Goal: Task Accomplishment & Management: Complete application form

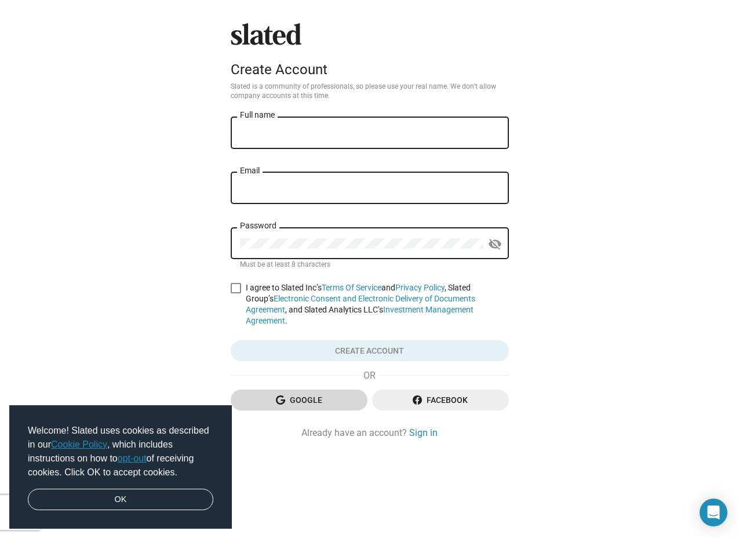
click at [336, 392] on span "Google" at bounding box center [299, 400] width 118 height 21
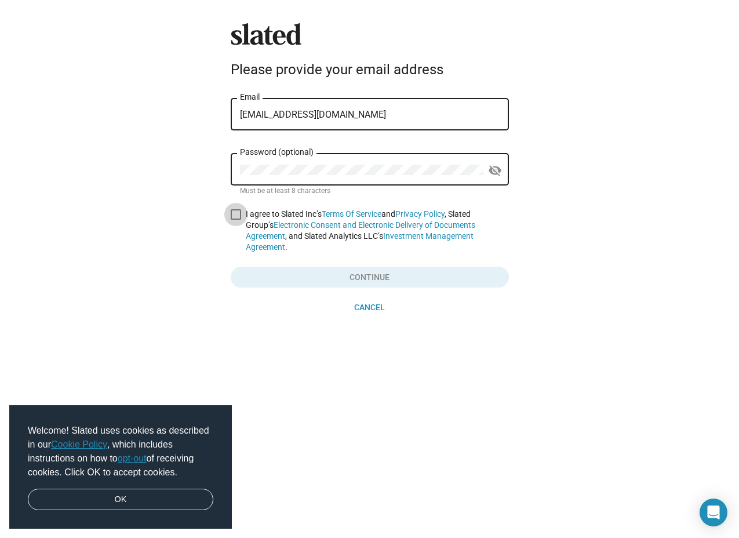
click at [234, 216] on span at bounding box center [236, 214] width 10 height 10
click at [235, 220] on input "I agree to Slated Inc’s Terms Of Service and Privacy Policy , Slated Group’s El…" at bounding box center [235, 220] width 1 height 1
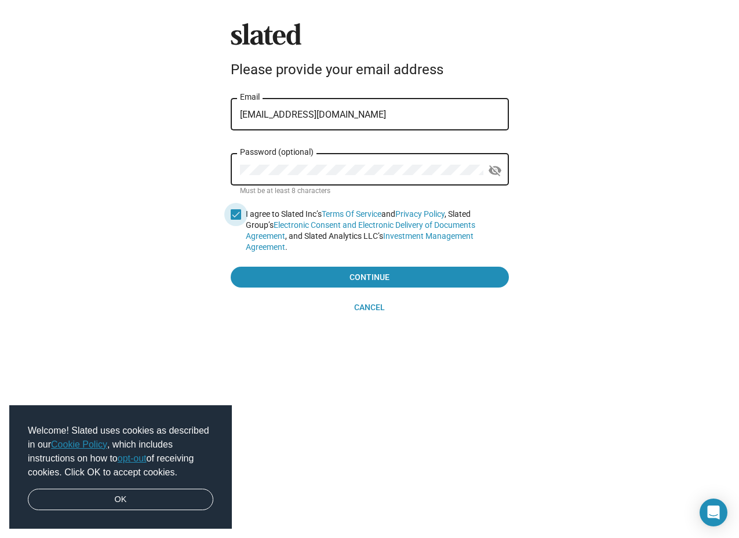
click at [234, 216] on span at bounding box center [236, 214] width 10 height 10
click at [235, 220] on input "I agree to Slated Inc’s Terms Of Service and Privacy Policy , Slated Group’s El…" at bounding box center [235, 220] width 1 height 1
checkbox input "false"
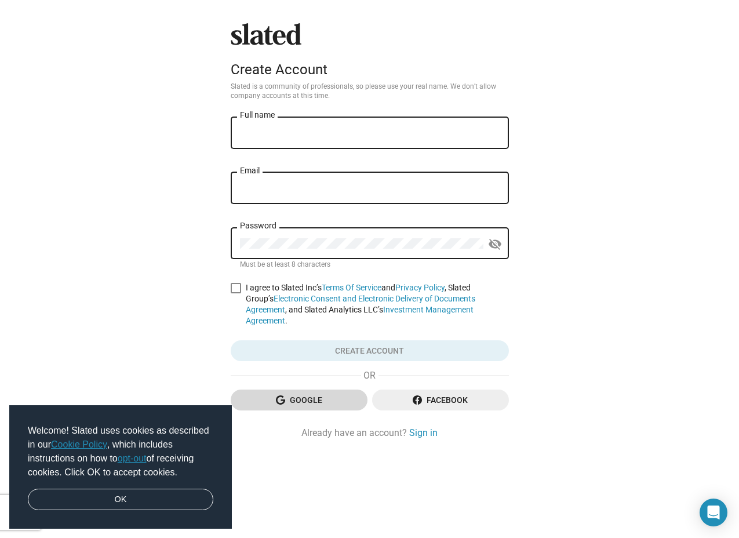
click at [305, 390] on span "Google" at bounding box center [299, 400] width 118 height 21
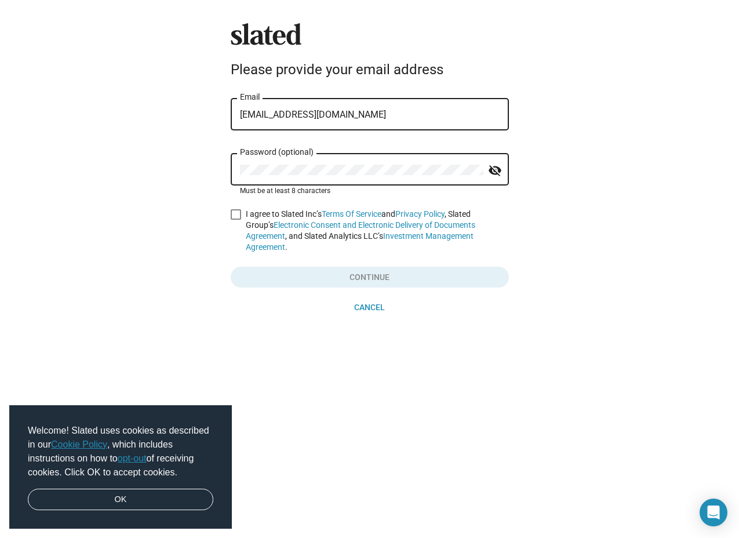
click at [495, 173] on mat-icon "visibility_off" at bounding box center [495, 171] width 14 height 18
click at [495, 173] on mat-icon "visibility" at bounding box center [495, 171] width 14 height 18
click at [232, 219] on span at bounding box center [236, 214] width 10 height 10
click at [235, 220] on input "I agree to Slated Inc’s Terms Of Service and Privacy Policy , Slated Group’s El…" at bounding box center [235, 220] width 1 height 1
checkbox input "true"
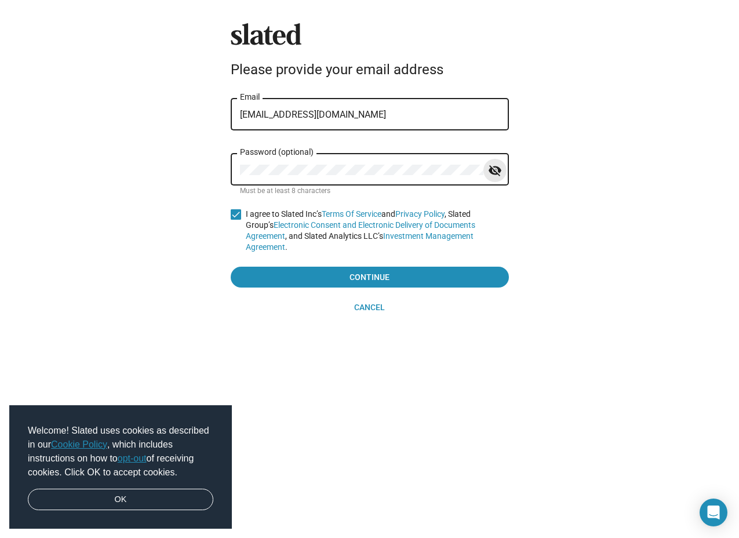
click at [494, 181] on button "visibility_off" at bounding box center [495, 170] width 23 height 23
click at [495, 179] on mat-icon "visibility" at bounding box center [495, 171] width 14 height 18
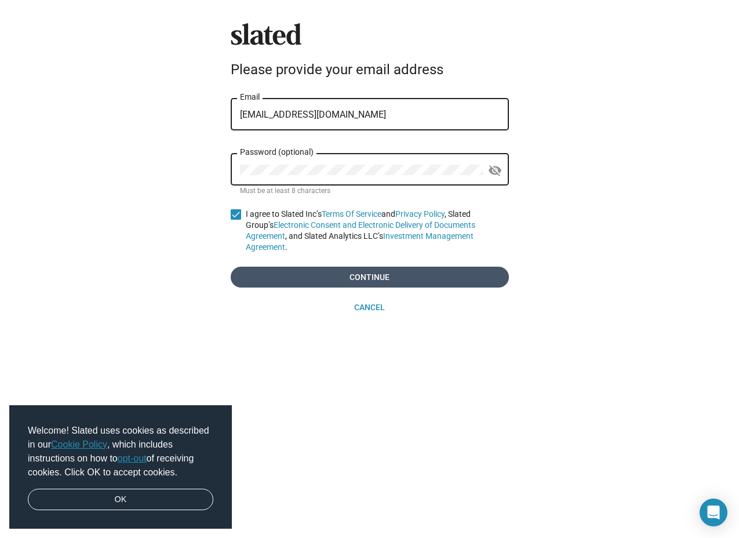
click at [411, 273] on span "Continue" at bounding box center [370, 277] width 260 height 21
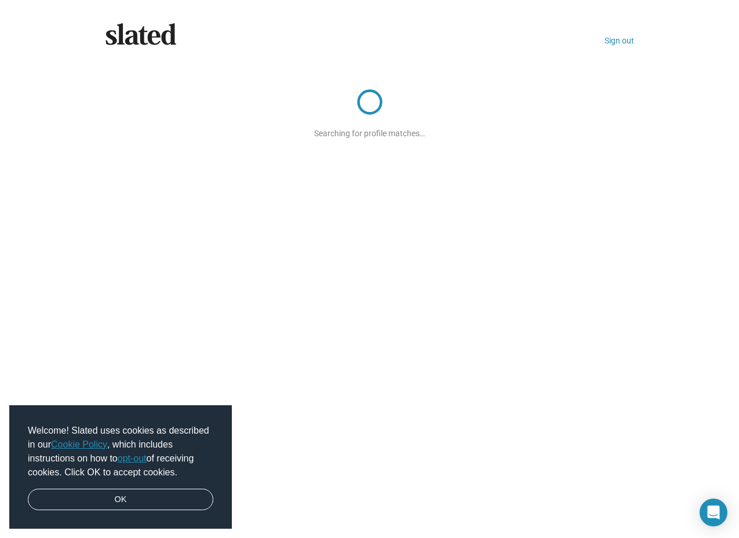
click at [314, 208] on div "Slated Sign out Searching for profile matches…" at bounding box center [369, 269] width 739 height 538
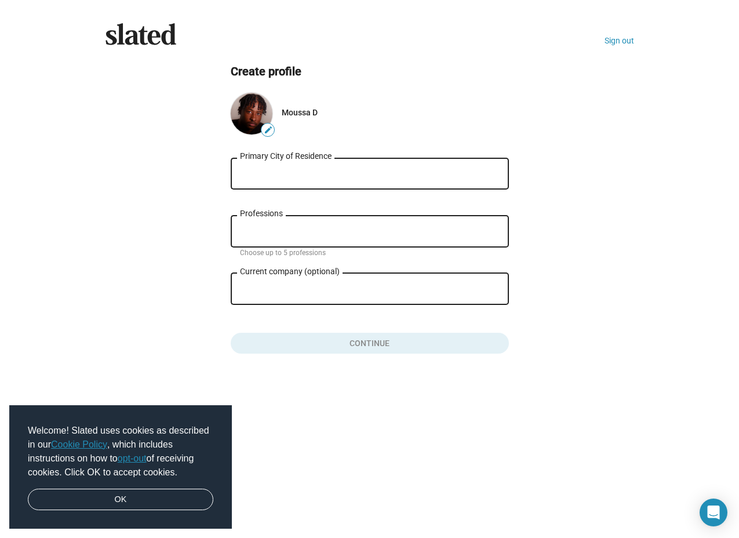
click at [420, 176] on input "Primary City of Residence" at bounding box center [370, 174] width 260 height 10
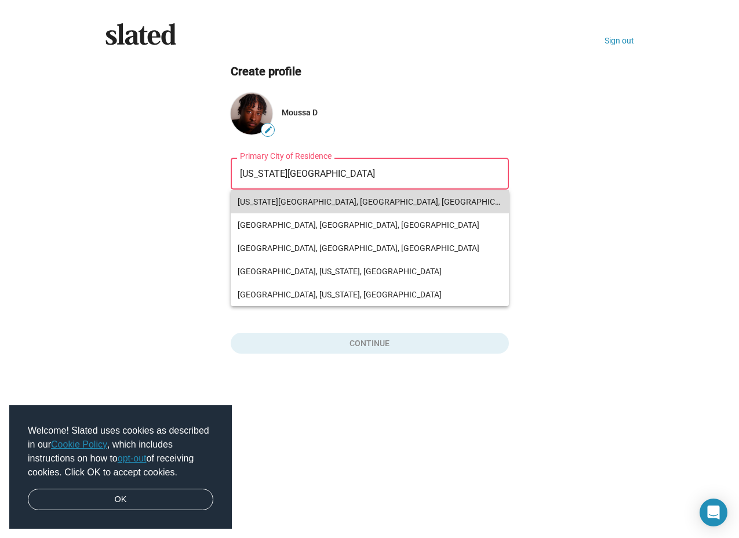
click at [387, 204] on span "New York City, NY, USA" at bounding box center [370, 201] width 264 height 23
type input "New York City, NY, USA"
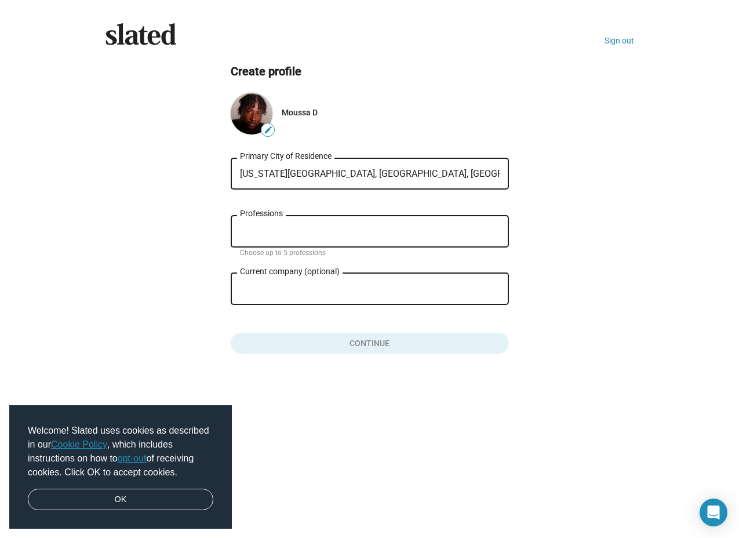
click at [368, 234] on input "Professions" at bounding box center [372, 232] width 260 height 10
click at [255, 213] on div "Professions" at bounding box center [370, 230] width 260 height 34
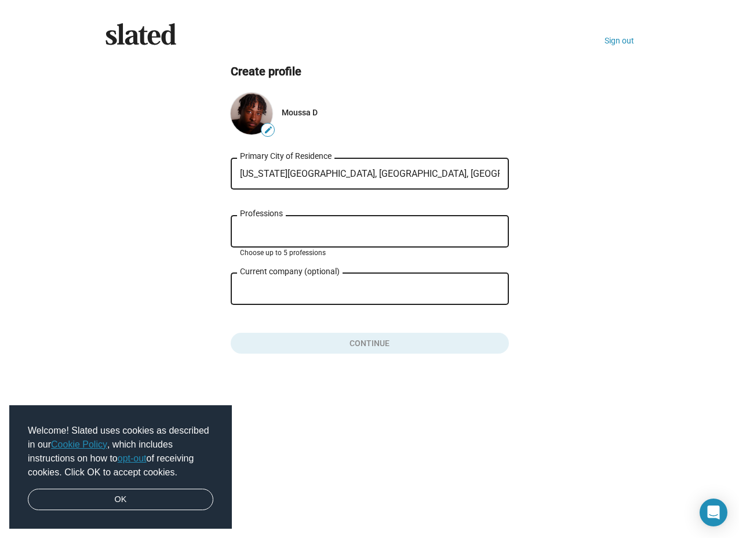
click at [255, 213] on div "Professions" at bounding box center [370, 230] width 260 height 34
drag, startPoint x: 284, startPoint y: 214, endPoint x: 246, endPoint y: 211, distance: 37.8
click at [246, 211] on div "New York City, NY, USA Primary City of Residence Professions Choose up to 5 pro…" at bounding box center [370, 253] width 278 height 201
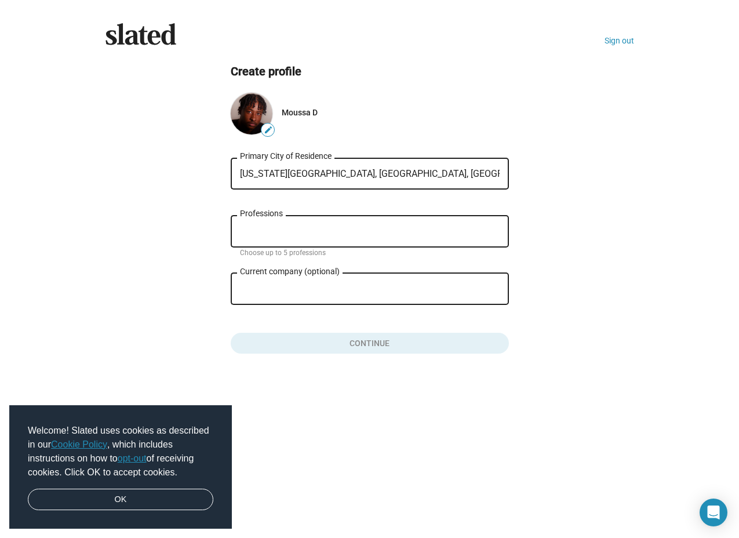
drag, startPoint x: 237, startPoint y: 210, endPoint x: 277, endPoint y: 210, distance: 40.6
click at [277, 210] on div "New York City, NY, USA Primary City of Residence Professions Choose up to 5 pro…" at bounding box center [370, 253] width 278 height 201
click at [297, 228] on input "Professions" at bounding box center [372, 232] width 260 height 10
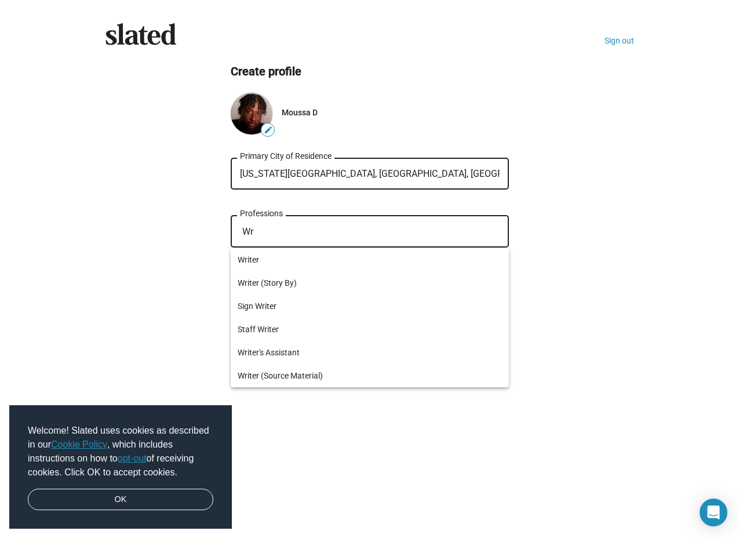
type input "W"
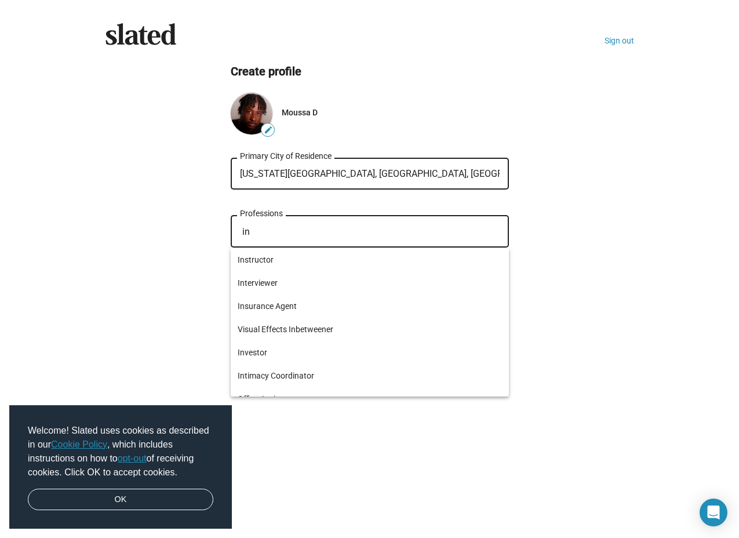
type input "i"
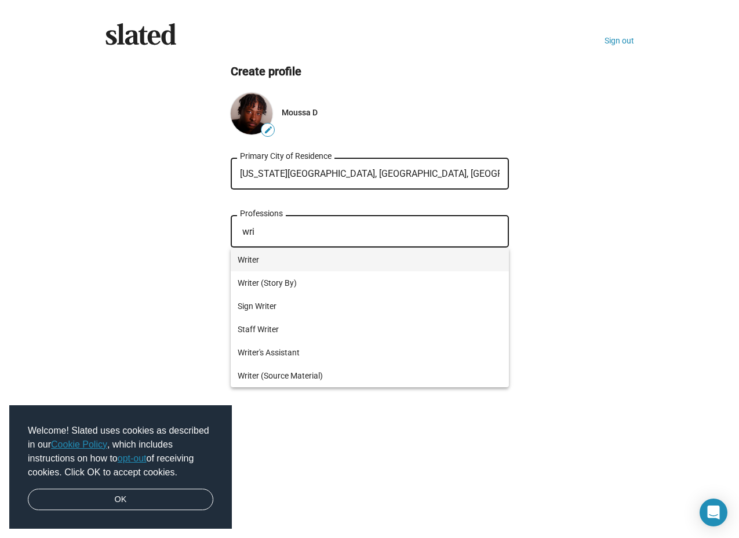
type input "wri"
click at [265, 263] on span "Writer" at bounding box center [370, 259] width 264 height 23
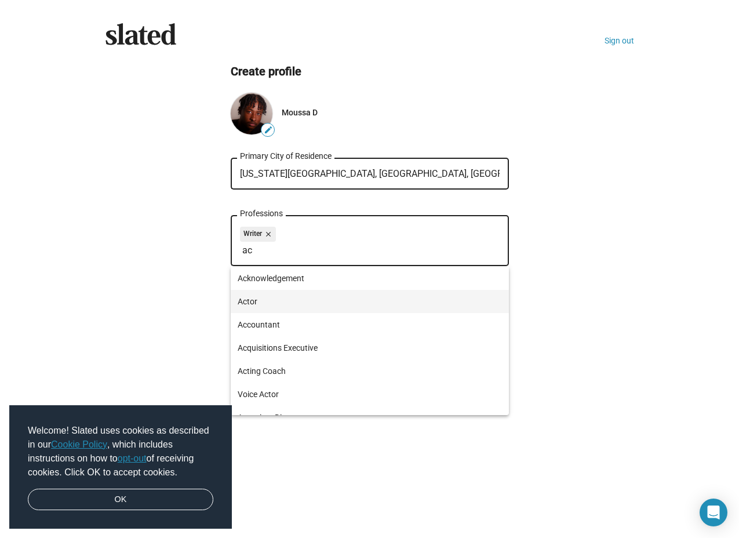
type input "ac"
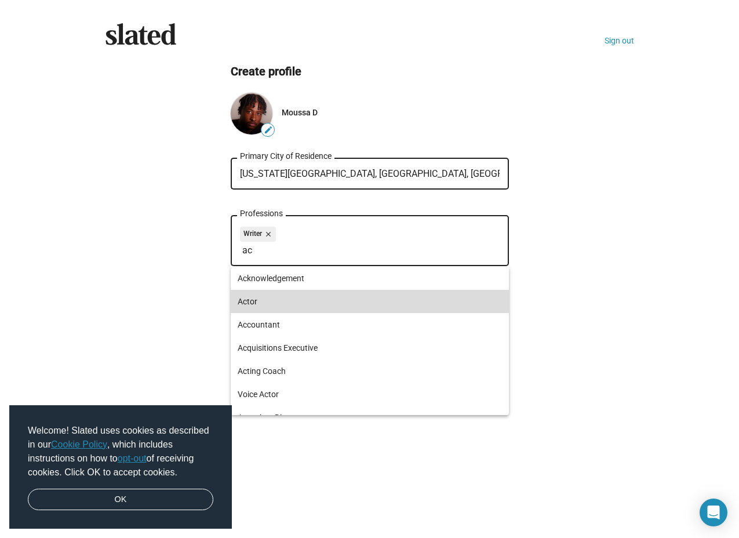
click at [273, 298] on span "Actor" at bounding box center [370, 301] width 264 height 23
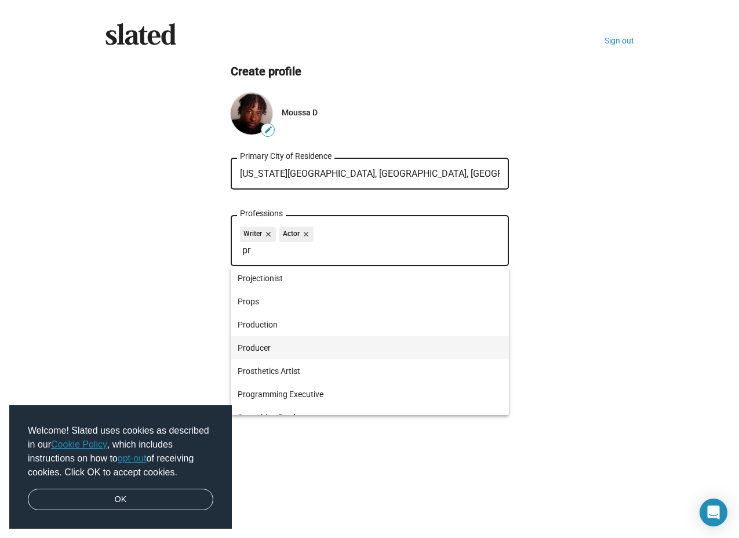
type input "pr"
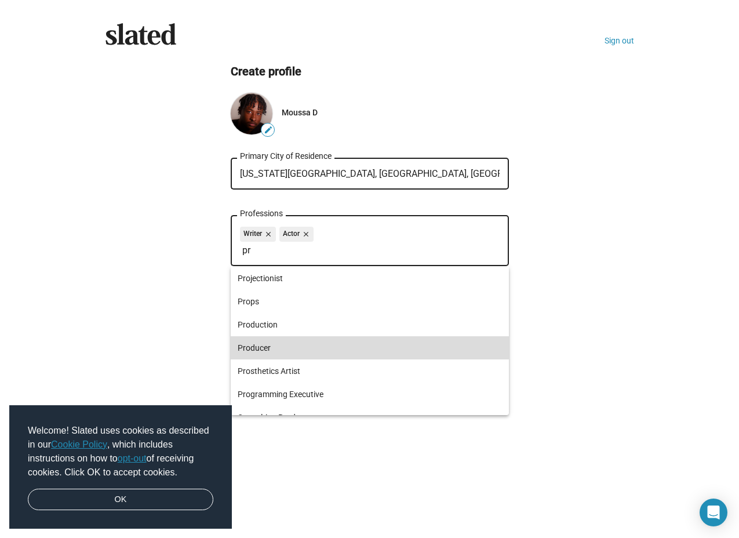
click at [250, 341] on span "Producer" at bounding box center [370, 347] width 264 height 23
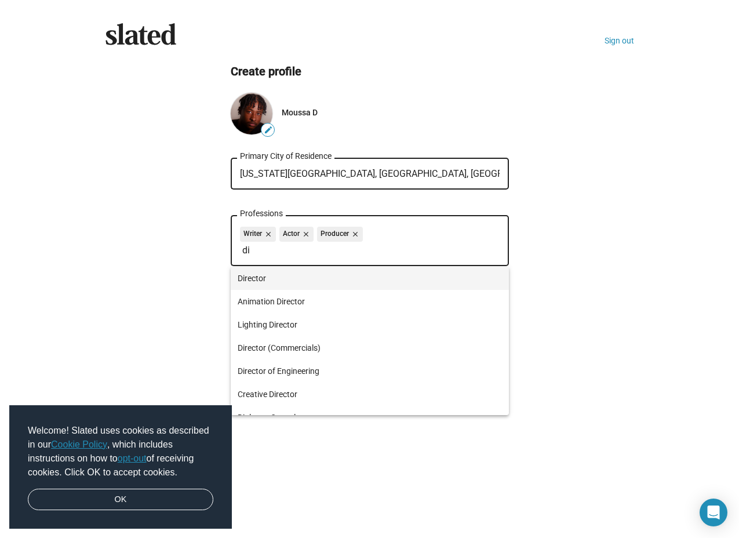
type input "di"
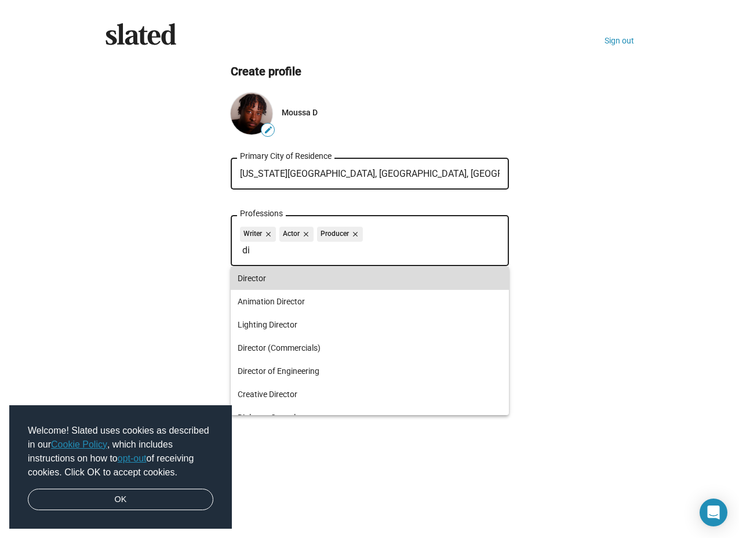
click at [275, 283] on span "Director" at bounding box center [370, 278] width 264 height 23
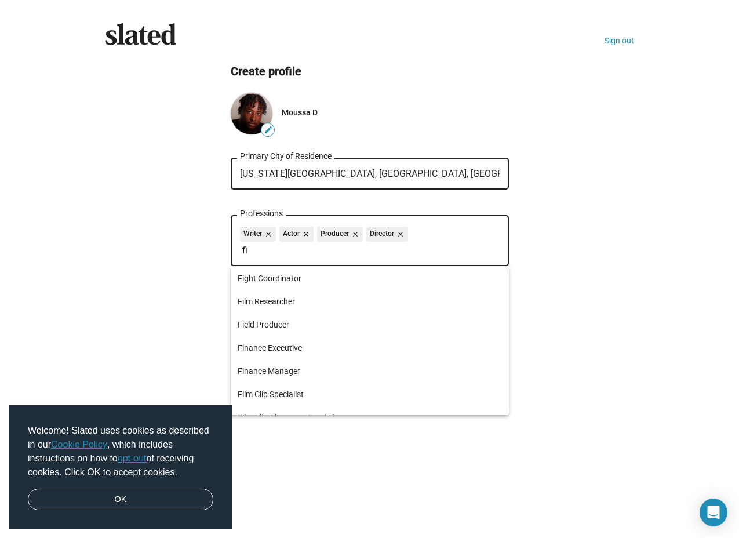
type input "f"
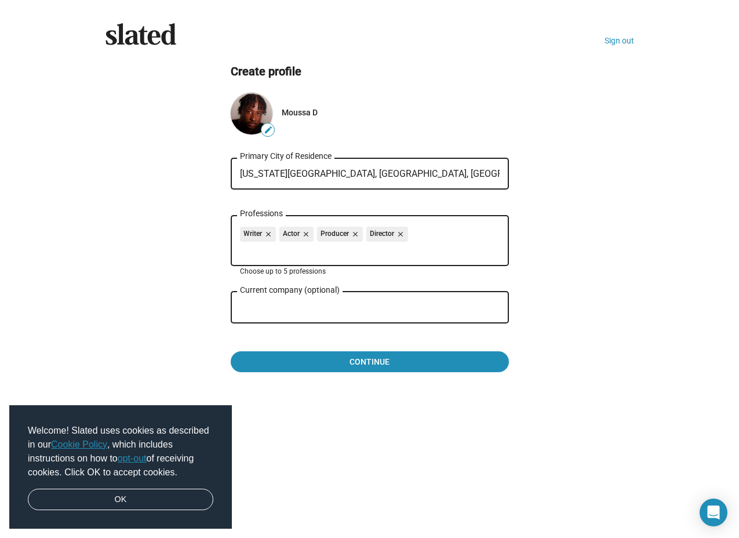
click at [281, 308] on input "Current company (optional)" at bounding box center [362, 308] width 244 height 10
click at [195, 339] on ng-component "Create profile edit Moussa D New York City, NY, USA Primary City of Residence W…" at bounding box center [370, 218] width 529 height 309
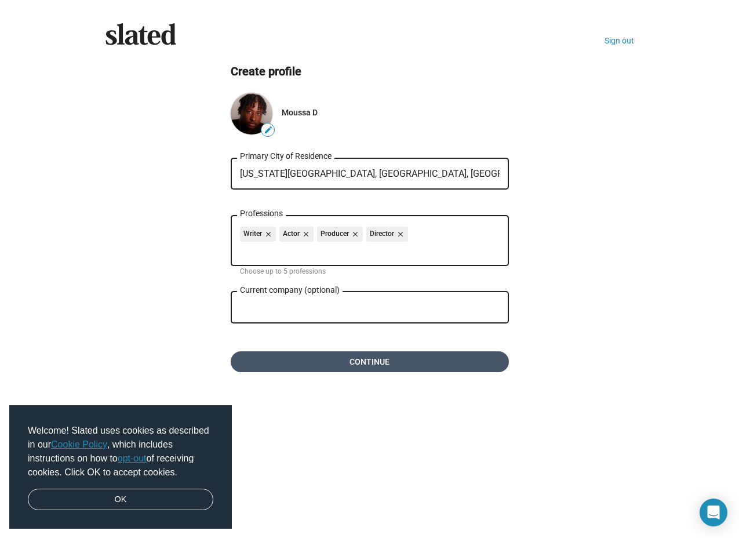
click at [271, 368] on span "Continue" at bounding box center [370, 361] width 260 height 21
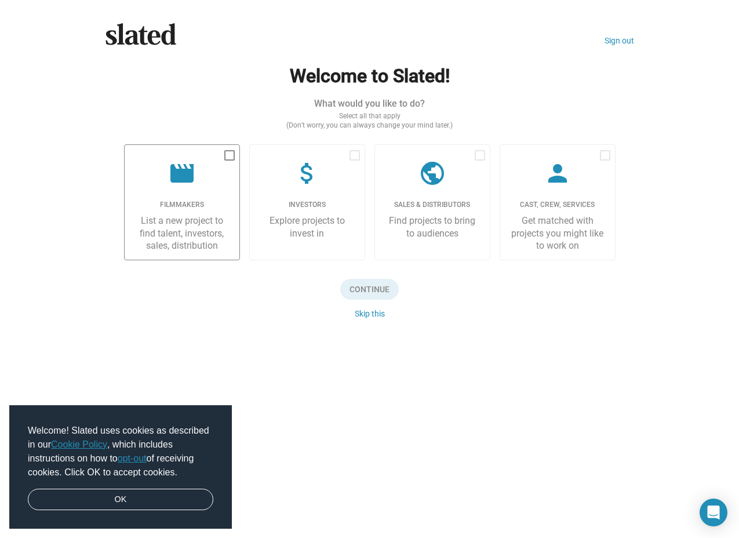
click at [223, 176] on div "movie" at bounding box center [182, 174] width 96 height 30
click at [229, 161] on input "checkbox" at bounding box center [229, 161] width 1 height 1
checkbox input "true"
click at [373, 286] on span "Continue" at bounding box center [369, 289] width 59 height 21
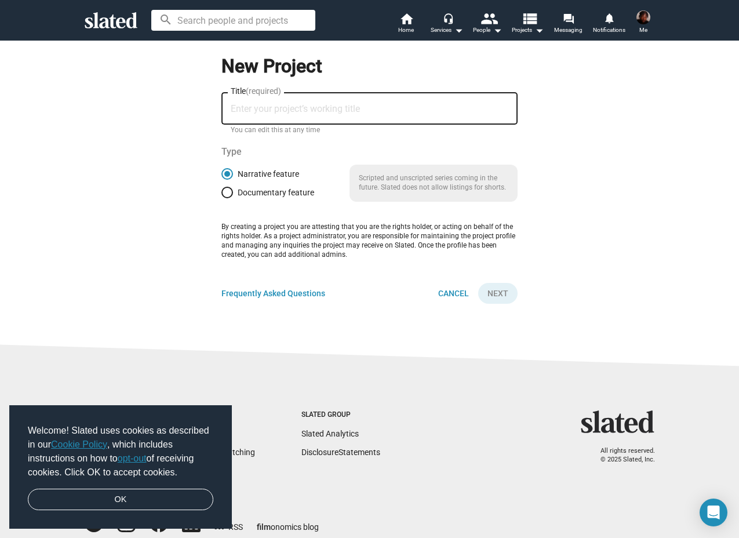
click at [465, 237] on p "By creating a project you are attesting that you are the rights holder, or acti…" at bounding box center [370, 241] width 296 height 37
click at [404, 21] on mat-icon "home" at bounding box center [407, 19] width 14 height 14
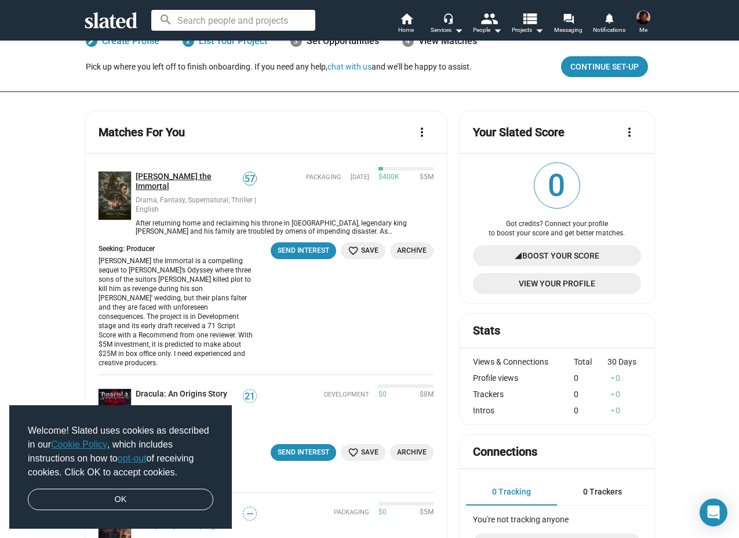
click at [177, 179] on link "Odysseus the Immortal" at bounding box center [190, 182] width 108 height 20
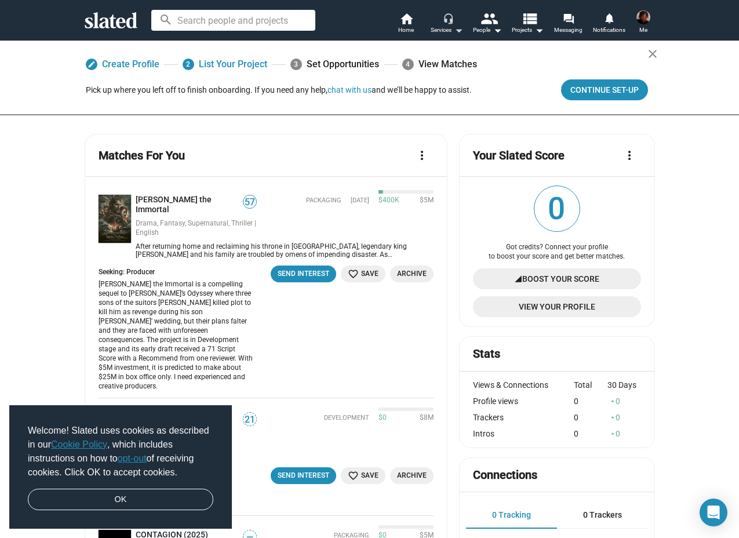
click at [455, 31] on mat-icon "arrow_drop_down" at bounding box center [459, 30] width 14 height 14
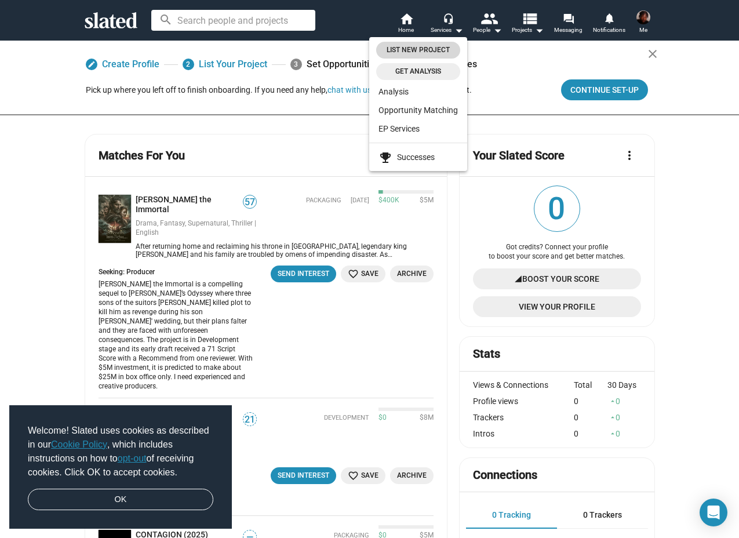
click at [451, 53] on span "List New Project" at bounding box center [418, 50] width 70 height 12
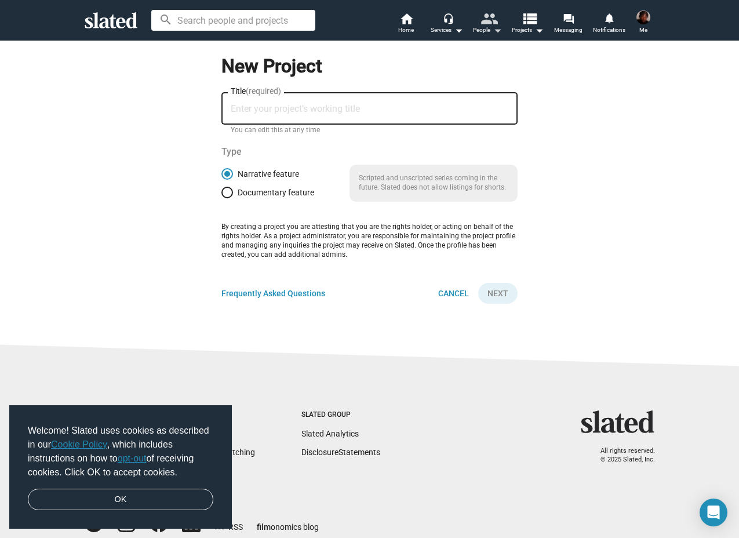
click at [496, 26] on mat-icon "people" at bounding box center [488, 18] width 17 height 17
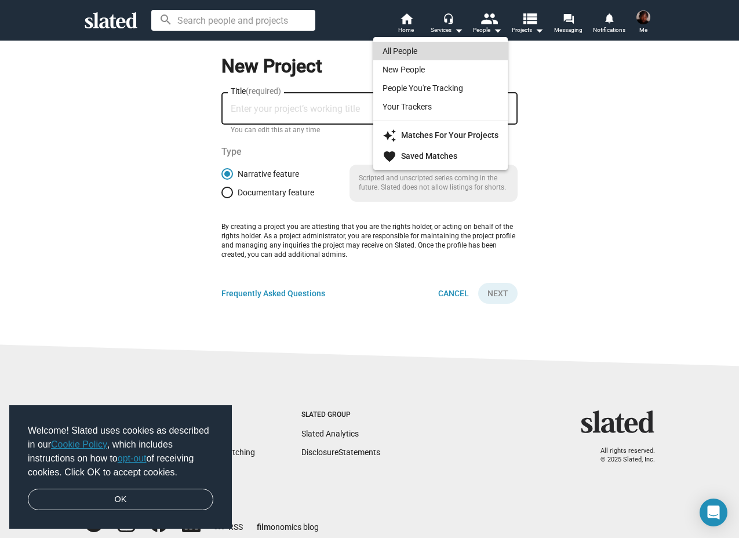
click at [484, 50] on link "All People" at bounding box center [440, 51] width 135 height 19
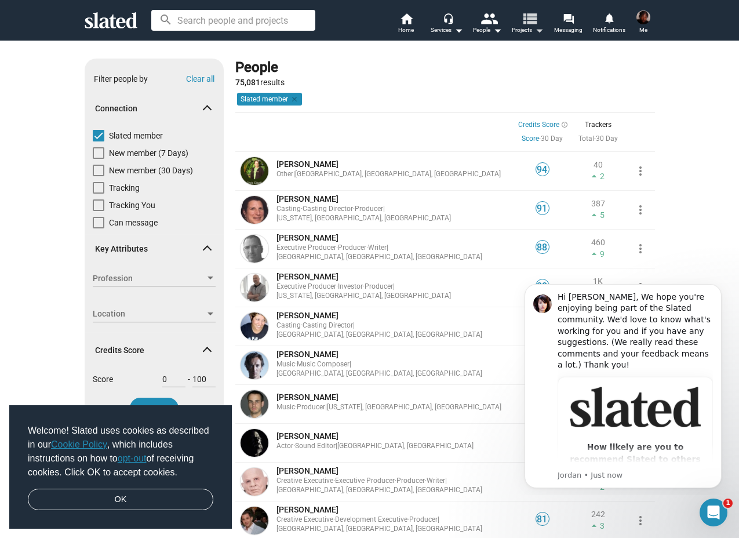
click at [542, 30] on mat-icon "arrow_drop_down" at bounding box center [539, 30] width 14 height 14
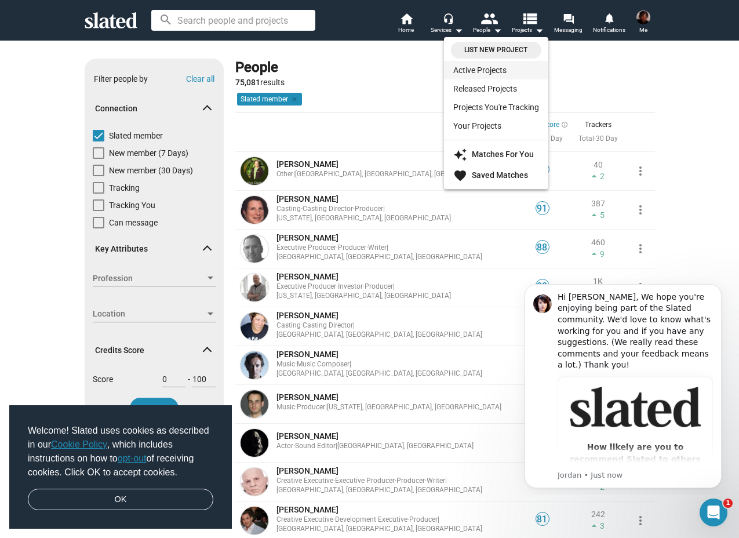
click at [531, 70] on link "Active Projects" at bounding box center [496, 70] width 104 height 19
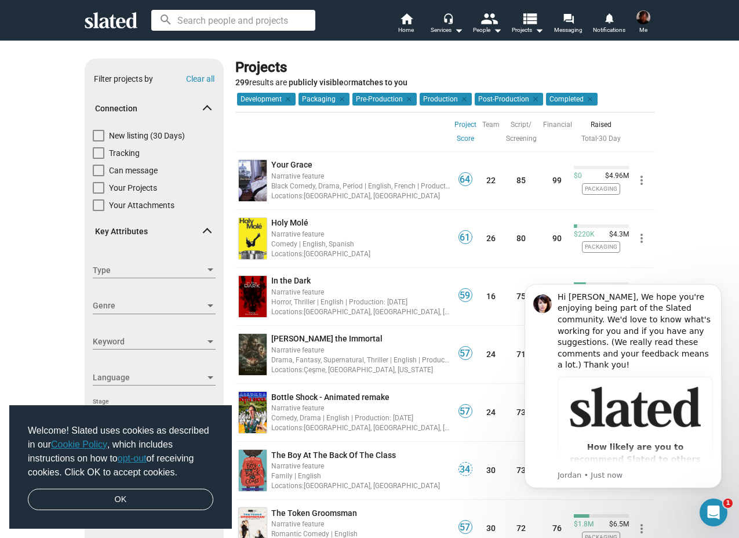
click at [641, 63] on div "Projects" at bounding box center [442, 68] width 415 height 19
click at [449, 27] on div "Services arrow_drop_down" at bounding box center [447, 30] width 32 height 14
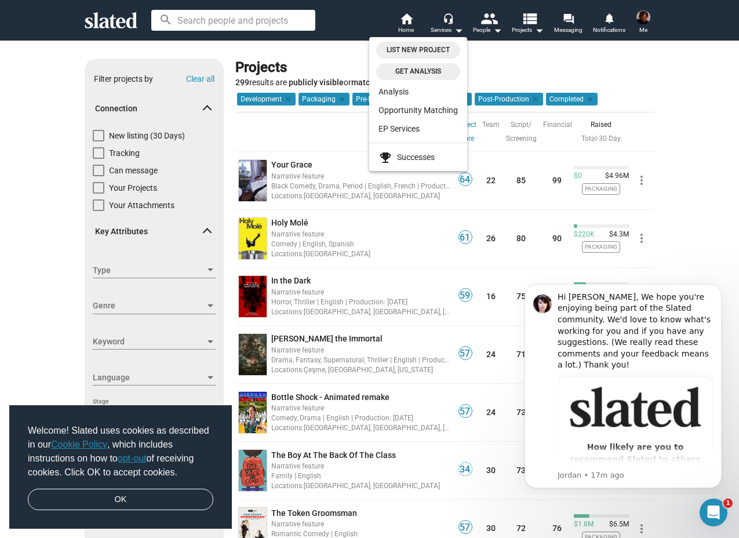
click at [440, 74] on span "Get analysis" at bounding box center [418, 72] width 70 height 12
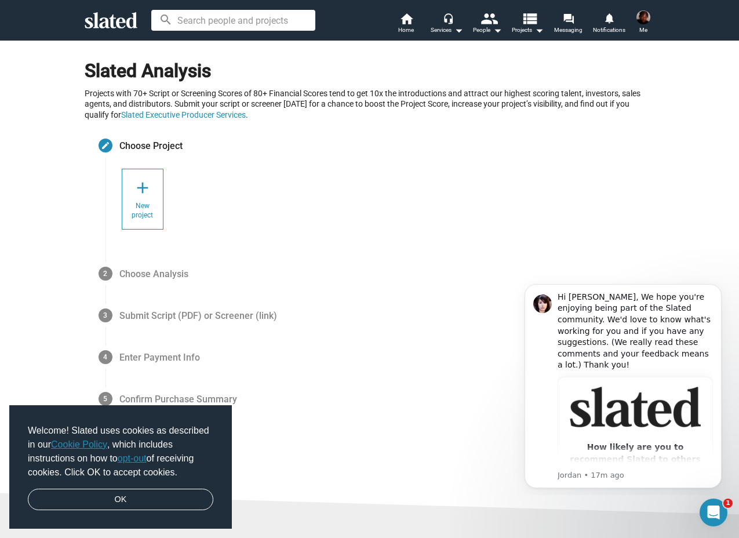
click at [369, 150] on mat-step-header "Editable create Choose Project" at bounding box center [370, 146] width 571 height 42
click at [179, 495] on link "OK" at bounding box center [121, 500] width 186 height 22
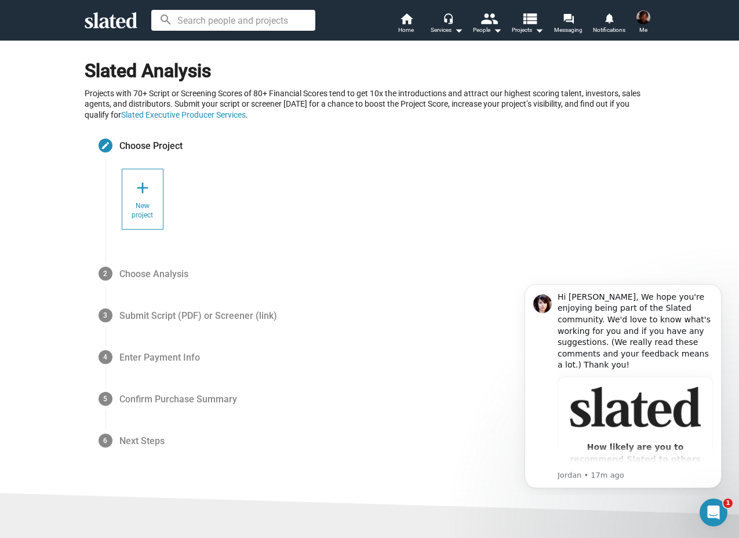
click at [225, 456] on body "Welcome! Slated uses cookies as described in our Cookie Policy , which includes…" at bounding box center [369, 269] width 739 height 538
click at [499, 35] on mat-icon "arrow_drop_down" at bounding box center [498, 30] width 14 height 14
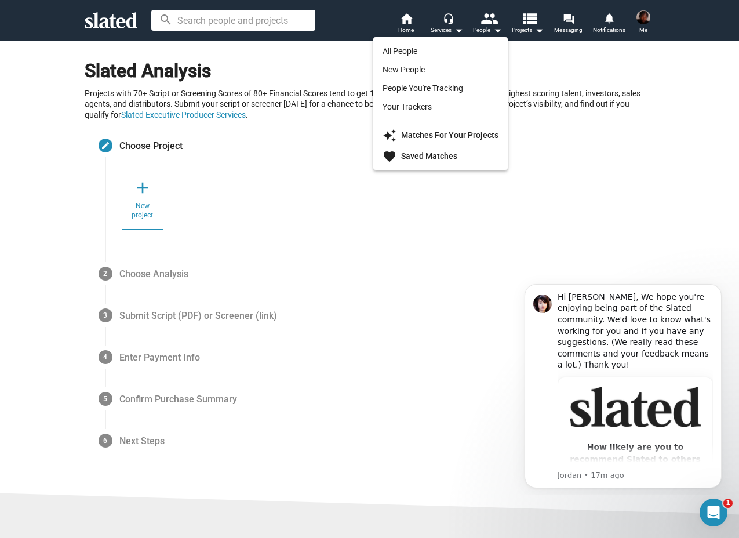
click at [492, 27] on div at bounding box center [369, 269] width 739 height 538
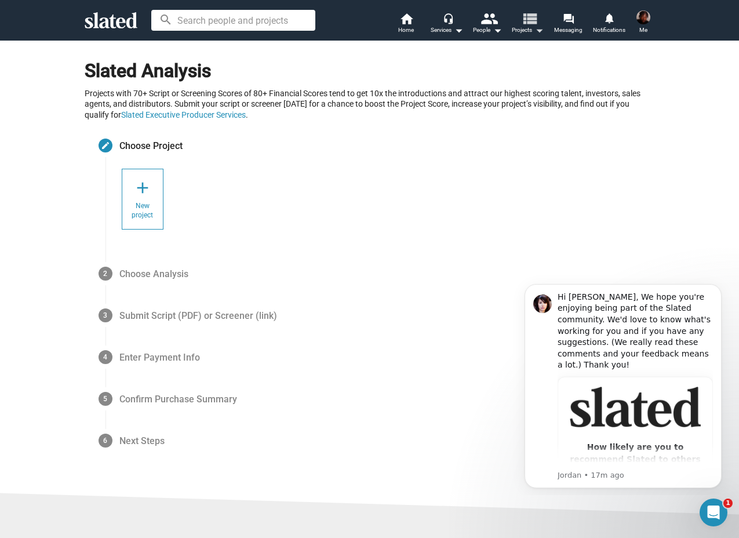
click at [527, 30] on span "Projects arrow_drop_down" at bounding box center [528, 30] width 32 height 14
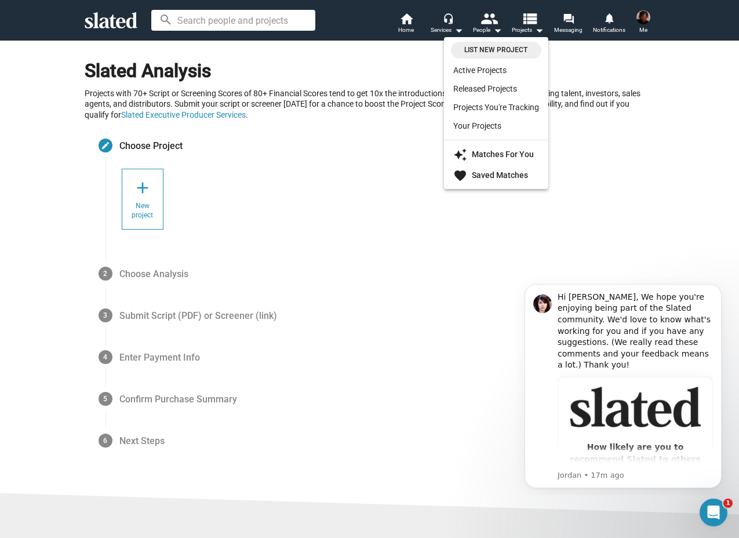
click at [514, 52] on span "List New Project" at bounding box center [496, 50] width 77 height 12
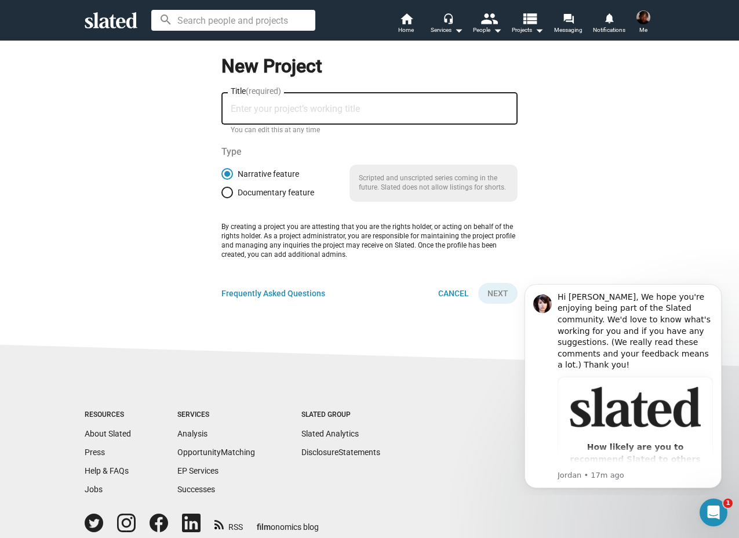
click at [392, 108] on input "Title (required)" at bounding box center [370, 109] width 278 height 10
type input "V"
paste input "Vanished"
type input "Vanished"
click at [373, 271] on div "New Project Vanished Title (required) You can edit this at any time Type Narrat…" at bounding box center [370, 179] width 296 height 250
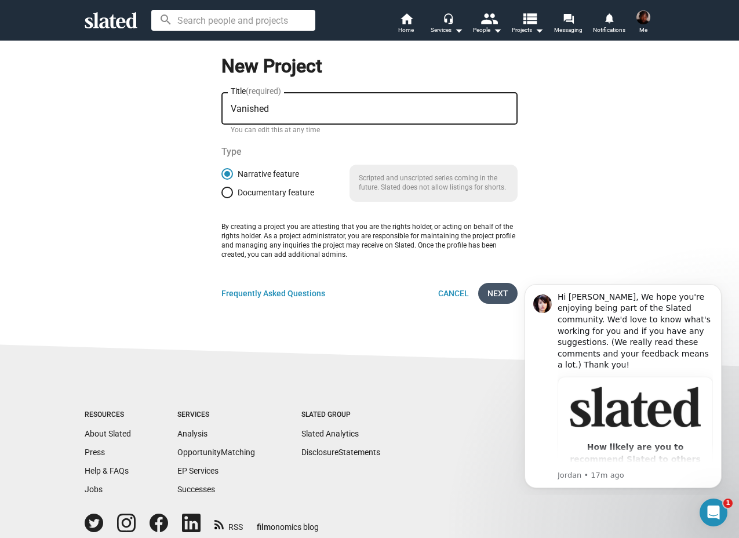
click at [495, 291] on span "Next" at bounding box center [498, 293] width 21 height 21
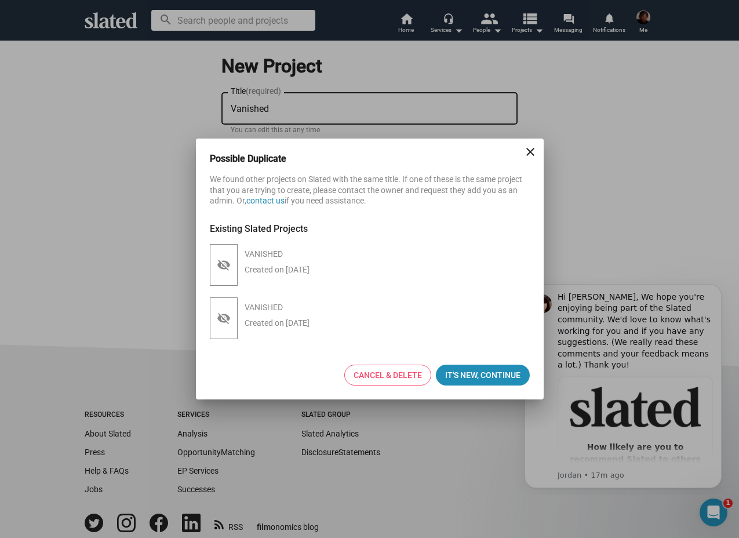
click at [227, 266] on mat-icon "visibility_off" at bounding box center [224, 265] width 14 height 14
click at [529, 158] on mat-icon "close" at bounding box center [531, 152] width 14 height 14
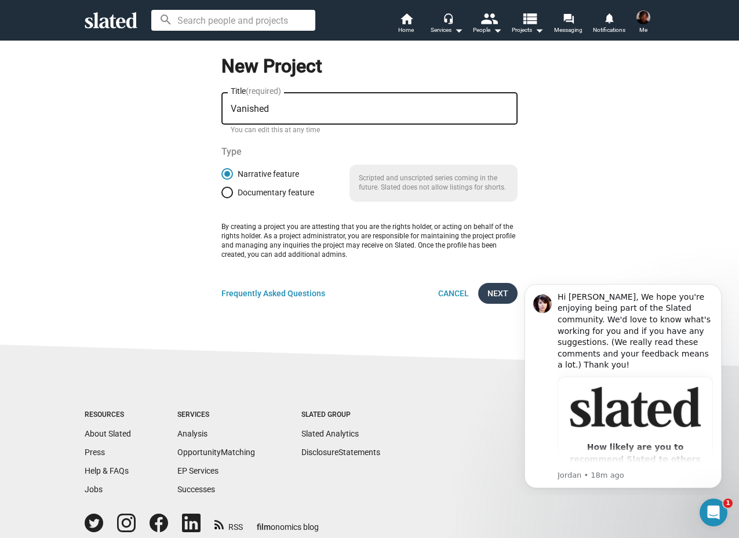
click at [504, 296] on span "Next" at bounding box center [498, 293] width 21 height 21
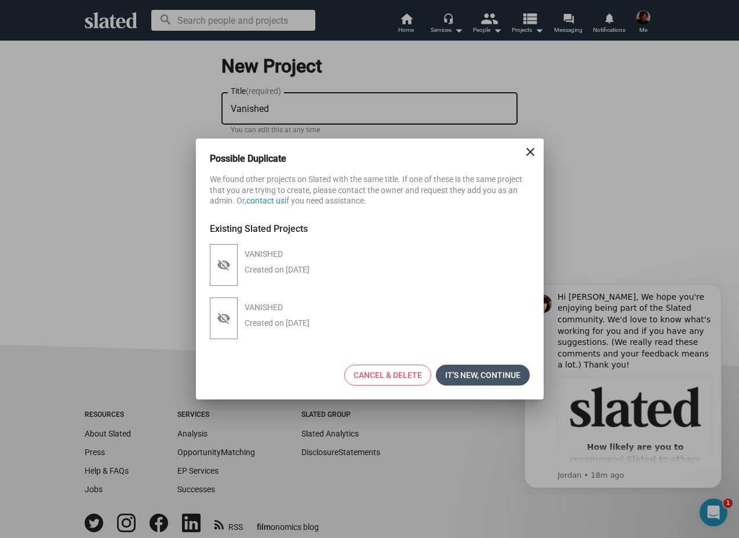
click at [484, 375] on span "It's new, continue" at bounding box center [482, 375] width 75 height 21
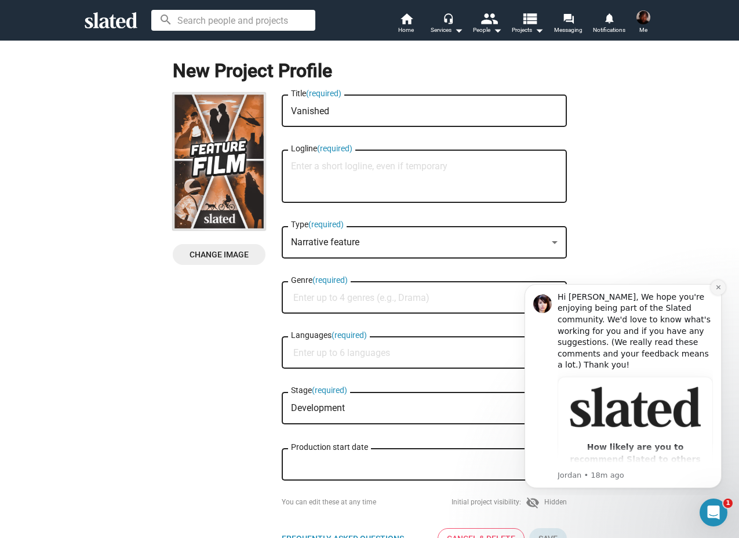
click at [720, 284] on icon "Dismiss notification" at bounding box center [719, 287] width 6 height 6
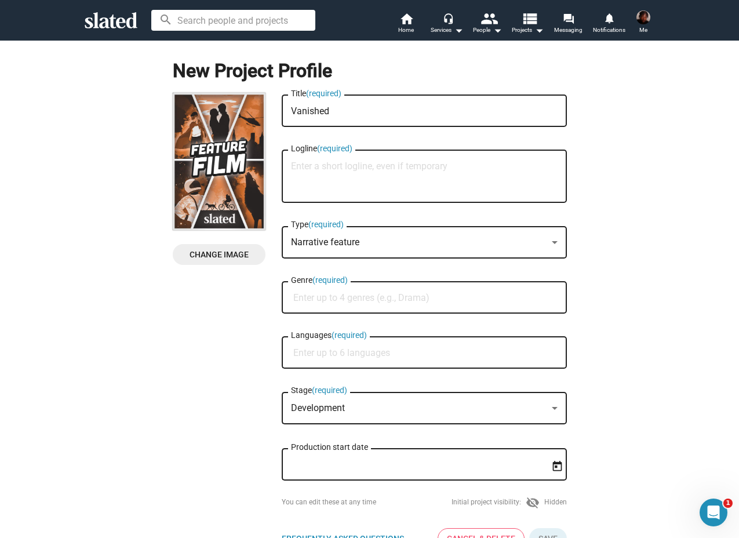
click at [481, 179] on textarea "Logline (required)" at bounding box center [424, 176] width 267 height 31
paste textarea "When a teenage girl's “Jasmine” little brother vanishes without a trace, desper…"
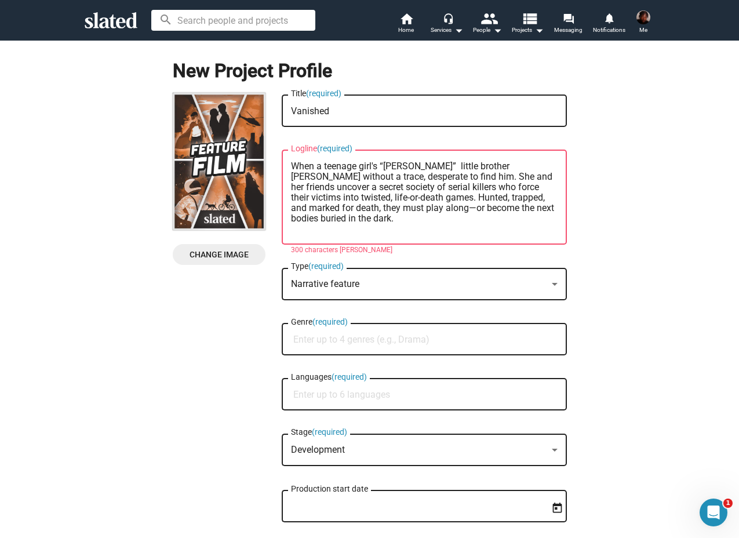
click at [351, 243] on div "When a teenage girl's “Jasmine” little brother vanishes without a trace, desper…" at bounding box center [424, 196] width 267 height 97
click at [355, 262] on div "Vanished Title (required) When a teenage girl's “Jasmine” little brother vanish…" at bounding box center [424, 347] width 285 height 508
click at [303, 231] on textarea "When a teenage girl's “Jasmine” little brother vanishes without a trace, desper…" at bounding box center [424, 197] width 267 height 73
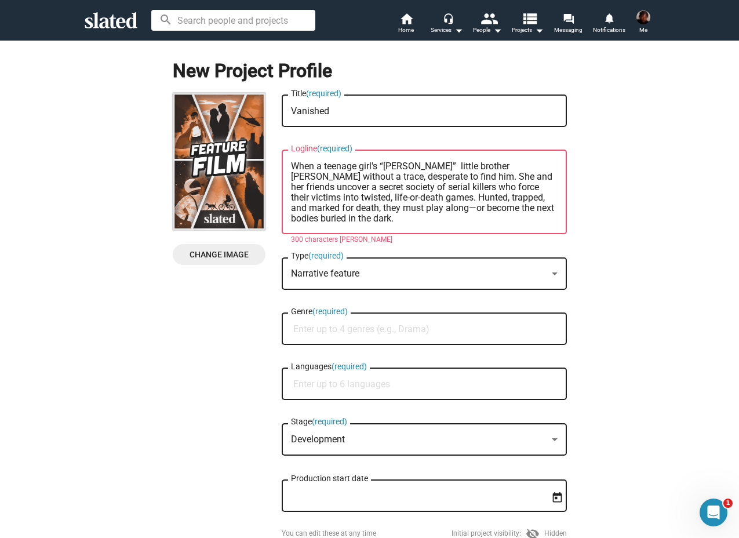
click at [346, 199] on textarea "When a teenage girl's “Jasmine” little brother vanishes without a trace, desper…" at bounding box center [424, 192] width 267 height 63
click at [361, 216] on textarea "When a teenage girl's “Jasmine” little brother vanishes without a trace, desper…" at bounding box center [424, 192] width 267 height 63
click at [389, 268] on div "Narrative feature Type (required)" at bounding box center [424, 272] width 267 height 34
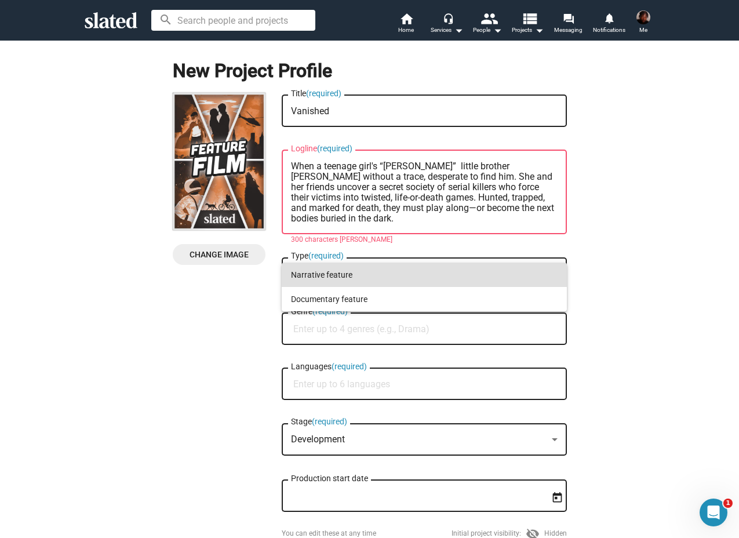
click at [246, 363] on div at bounding box center [369, 269] width 739 height 538
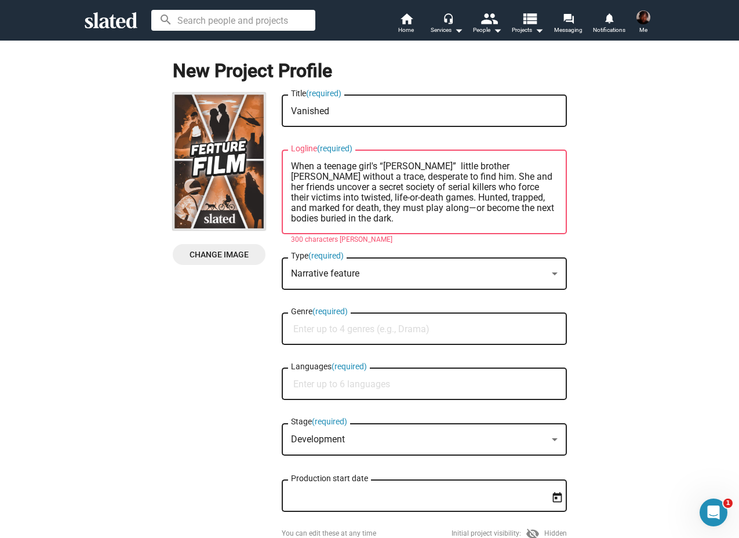
click at [356, 325] on div "Genre (required)" at bounding box center [424, 328] width 267 height 34
click at [616, 345] on div "New Project Profile Change Image Change Image Vanished Title (required) When a …" at bounding box center [369, 315] width 753 height 550
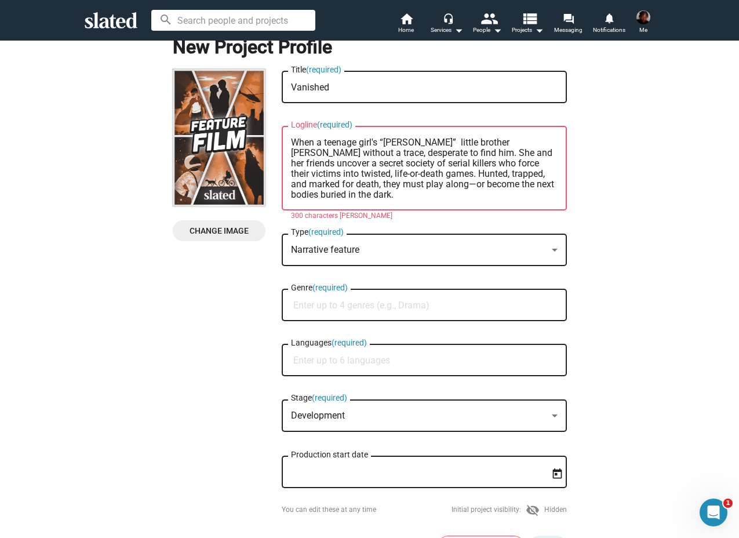
scroll to position [23, 0]
click at [513, 482] on div "Production start date" at bounding box center [416, 472] width 251 height 34
click at [432, 366] on input "Languages (required)" at bounding box center [426, 361] width 267 height 10
click at [429, 402] on div "Development Stage (required)" at bounding box center [424, 415] width 267 height 34
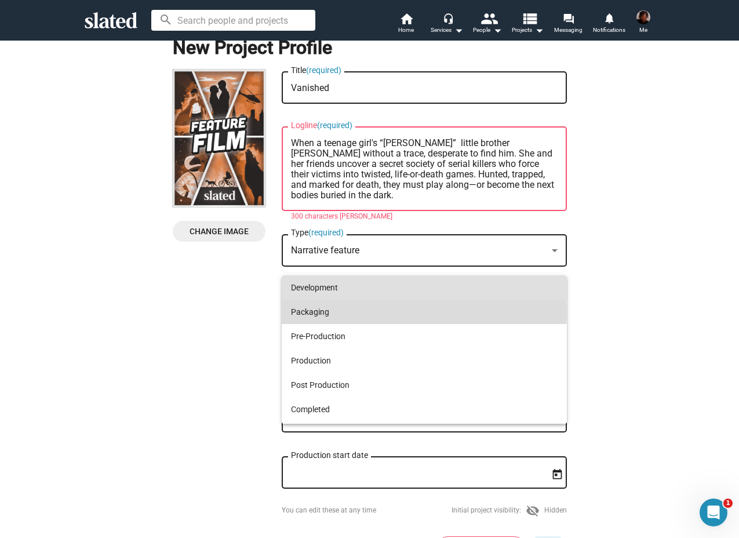
click at [416, 313] on span "Packaging" at bounding box center [424, 312] width 267 height 24
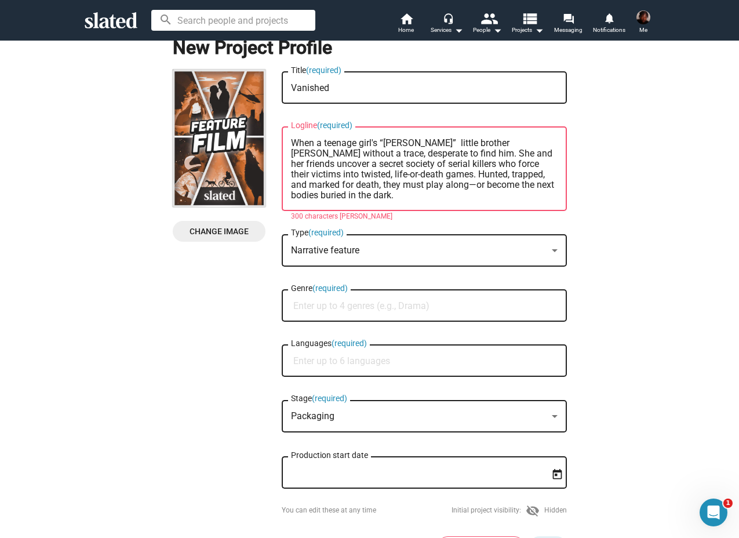
click at [392, 369] on div "Languages (required)" at bounding box center [424, 360] width 267 height 34
click at [426, 296] on div "Genre (required)" at bounding box center [424, 305] width 267 height 34
click at [493, 172] on textarea "When a teenage girl's “Jasmine” little brother vanishes without a trace, desper…" at bounding box center [424, 169] width 267 height 63
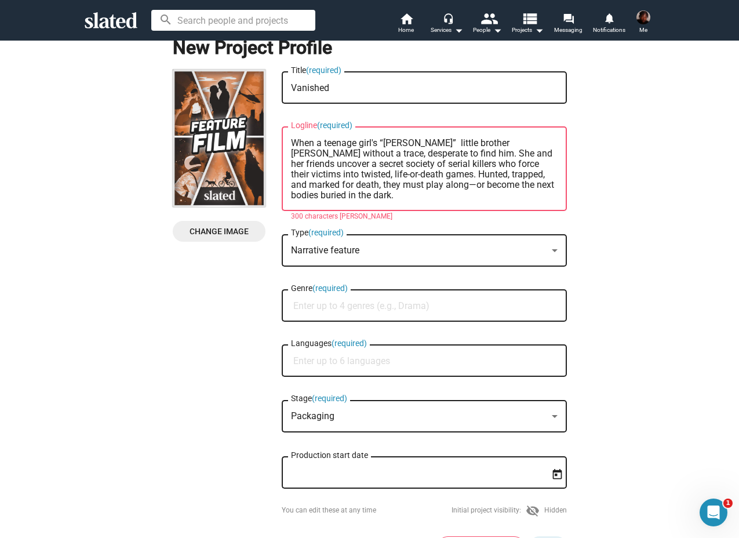
paste textarea "her little brother vanishes, Jasmine uncovers a secret society of killers who t…"
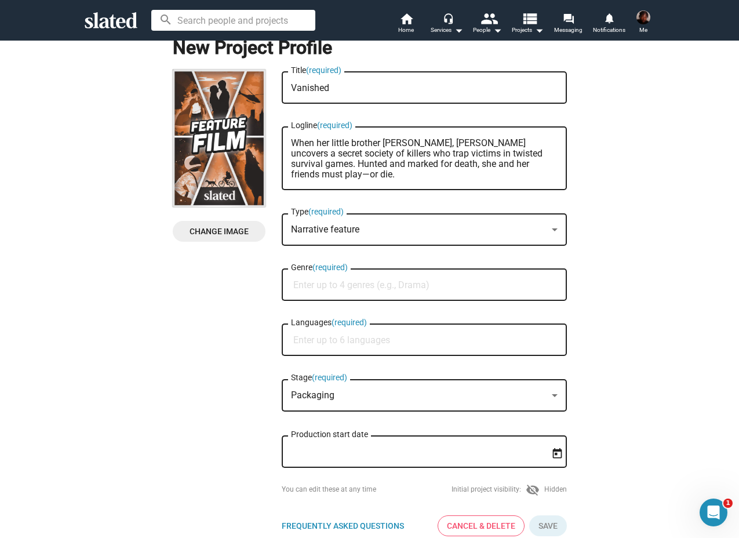
type textarea "When her little brother [PERSON_NAME], [PERSON_NAME] uncovers a secret society …"
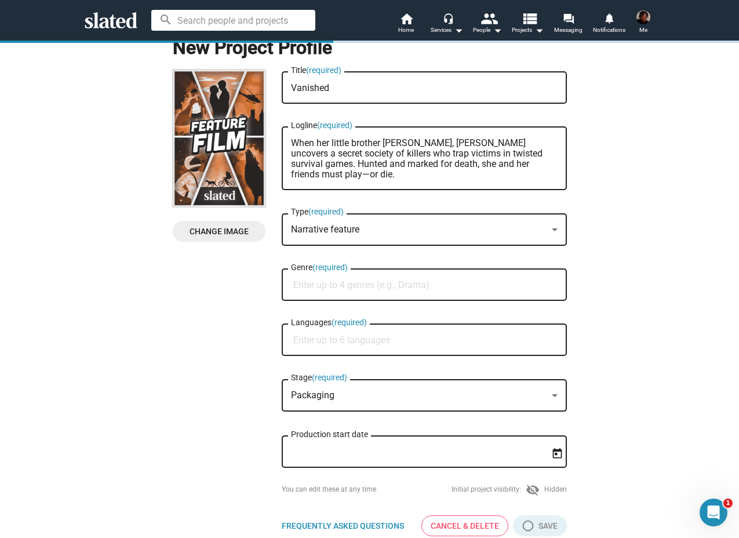
click at [487, 284] on input "Genre (required)" at bounding box center [426, 285] width 267 height 10
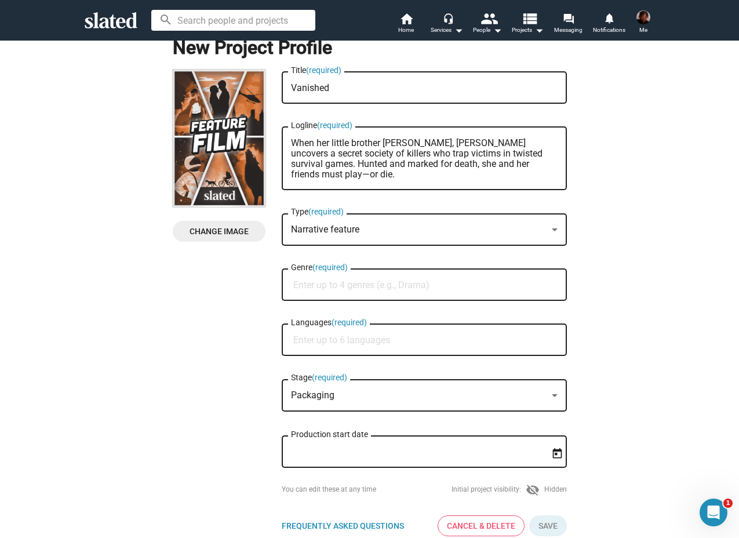
paste input "Crime Drama Horror Mystery Psychological Thriller"
click at [350, 288] on input "Crime Drama Horror Mystery Psychological Thriller" at bounding box center [426, 285] width 267 height 10
click at [348, 289] on input "Crime Drame, Horror Mystery Psychological Thriller" at bounding box center [426, 285] width 267 height 10
click at [380, 290] on input "Crime Drama, Horror Mystery Psychological Thriller" at bounding box center [426, 285] width 267 height 10
click at [420, 285] on input "Crime Drama, Horror, Mystery Psychological Thriller" at bounding box center [426, 285] width 267 height 10
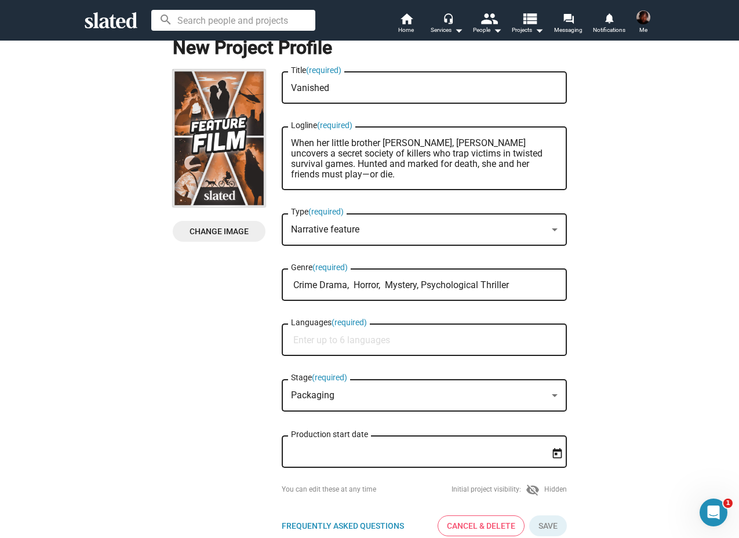
type input "Crime Drama, Horror, Mystery, Psychological Thriller"
click at [478, 344] on input "Languages (required)" at bounding box center [426, 340] width 267 height 10
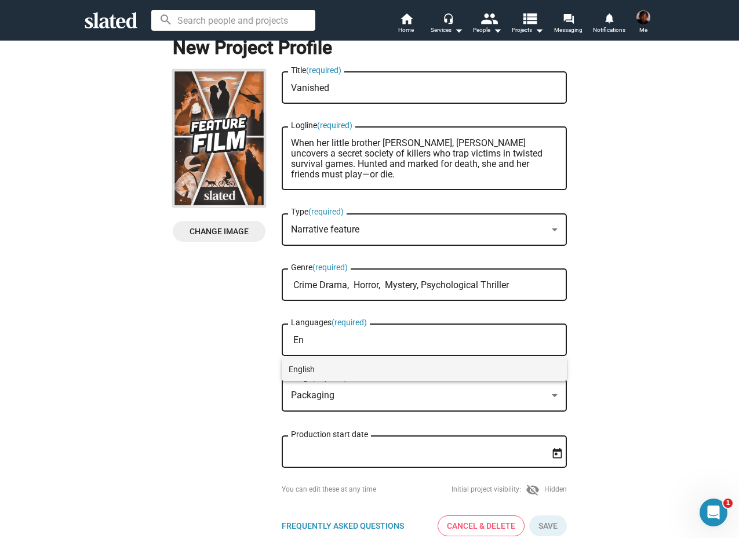
type input "En"
click at [371, 368] on span "English" at bounding box center [424, 369] width 271 height 23
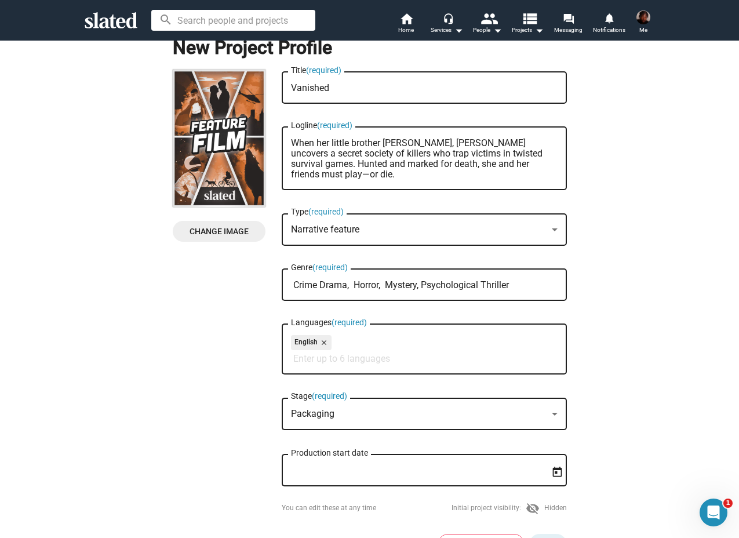
click at [222, 395] on div "Change Image Change Image Vanished Title (required) When her little brother van…" at bounding box center [370, 317] width 394 height 495
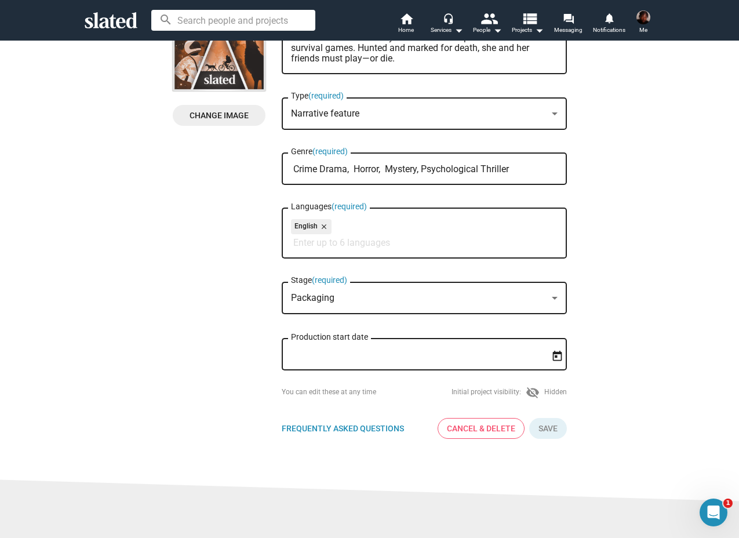
scroll to position [162, 0]
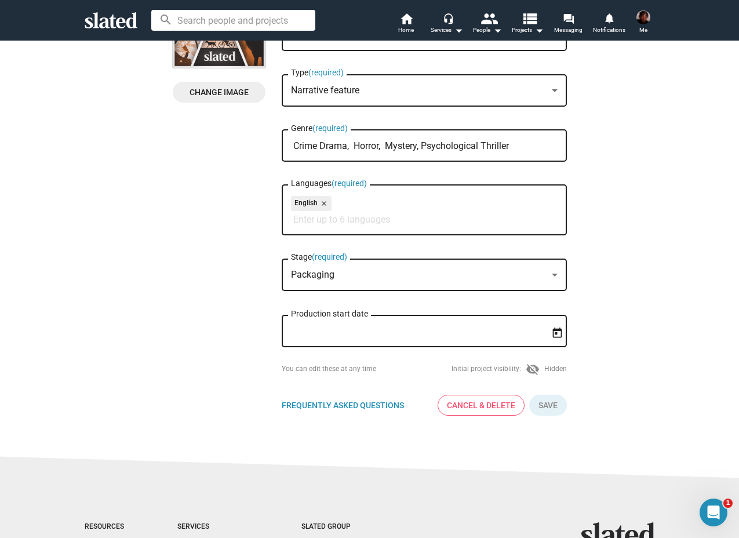
click at [369, 326] on div "Production start date" at bounding box center [416, 330] width 251 height 34
click at [553, 336] on icon "Open calendar" at bounding box center [557, 332] width 9 height 10
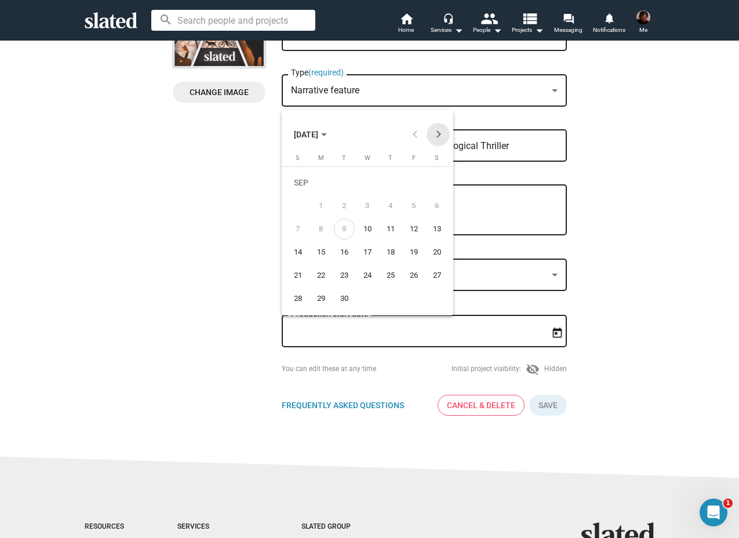
click at [443, 132] on button "Next month" at bounding box center [438, 134] width 23 height 23
click at [318, 275] on div "24" at bounding box center [321, 278] width 21 height 21
type input "11/24/2025"
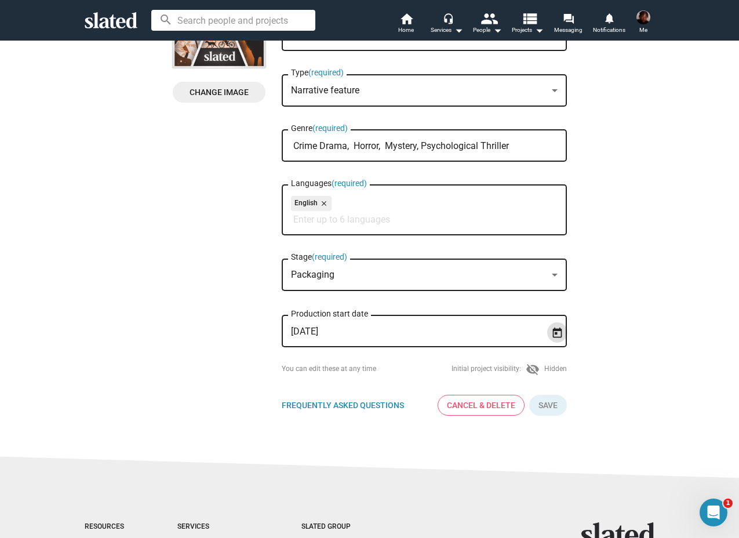
click at [695, 273] on div "New Project Profile Change Image Change Image Vanished Title (required) When he…" at bounding box center [369, 151] width 753 height 547
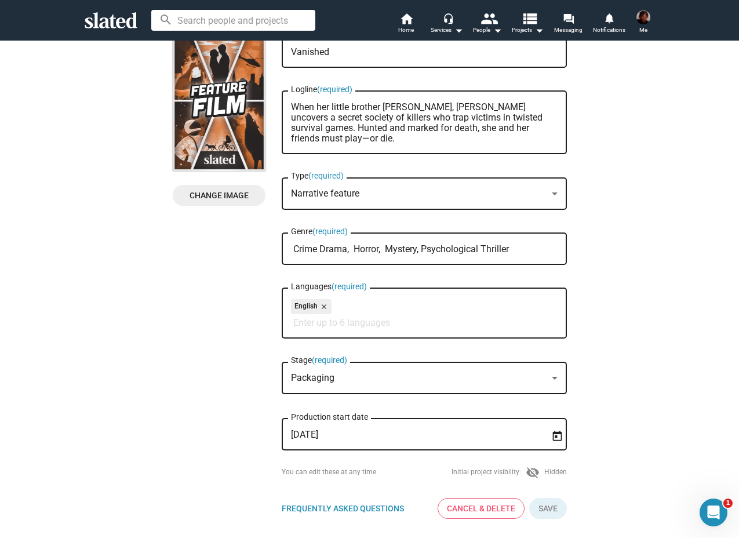
scroll to position [23, 0]
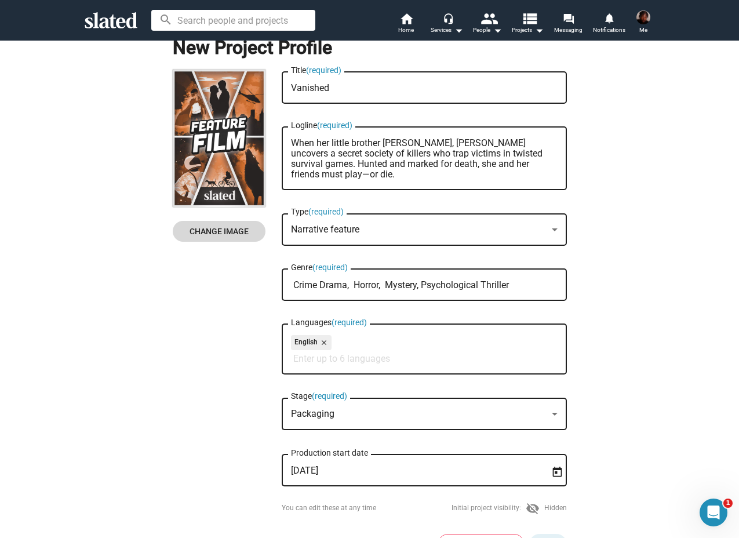
click at [216, 232] on span "Change Image" at bounding box center [219, 231] width 74 height 21
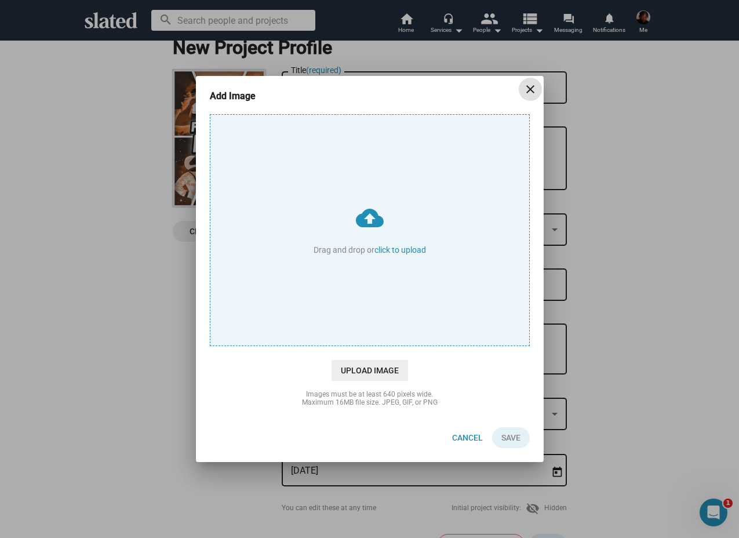
click at [527, 84] on mat-icon "close" at bounding box center [531, 89] width 14 height 14
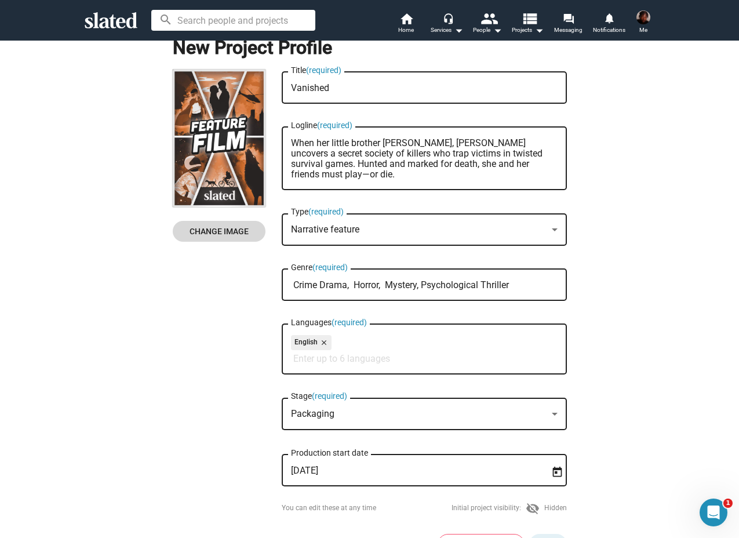
click at [227, 221] on span "Change Image" at bounding box center [219, 231] width 74 height 21
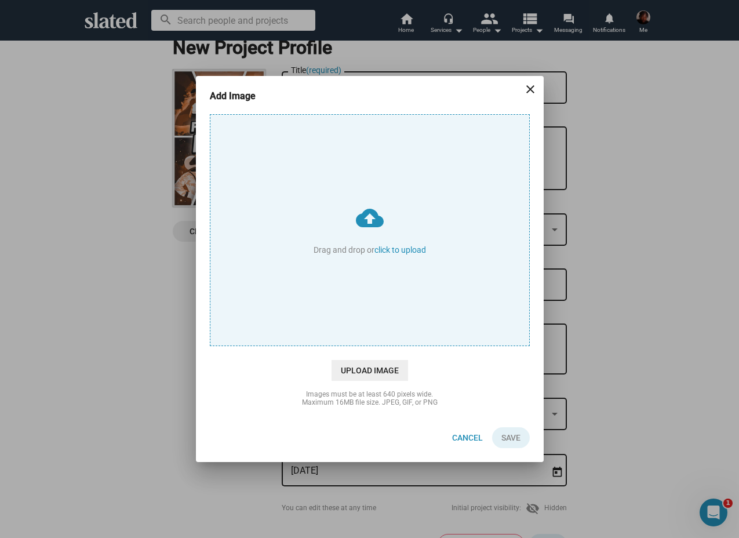
click at [355, 252] on input "cloud_upload Drag and drop or click to upload" at bounding box center [369, 230] width 319 height 231
click at [471, 433] on span "Cancel" at bounding box center [467, 437] width 31 height 21
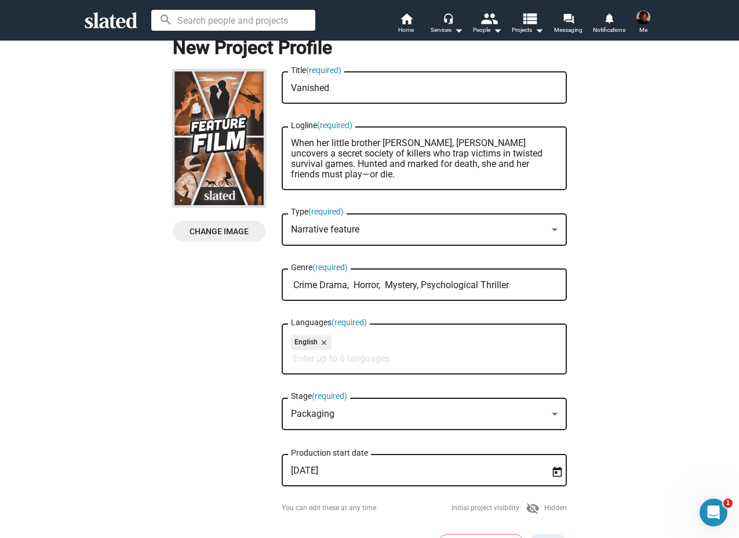
click at [704, 233] on div "New Project Profile Change Image Change Image Vanished Title (required) When he…" at bounding box center [369, 290] width 753 height 547
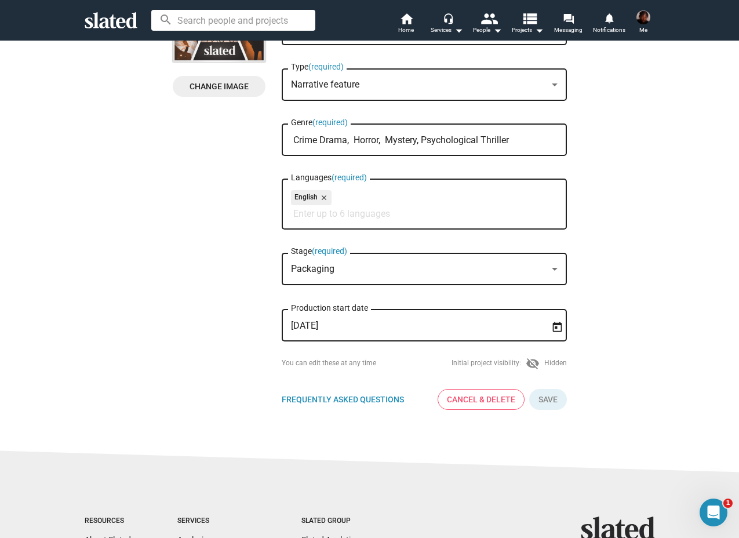
scroll to position [186, 0]
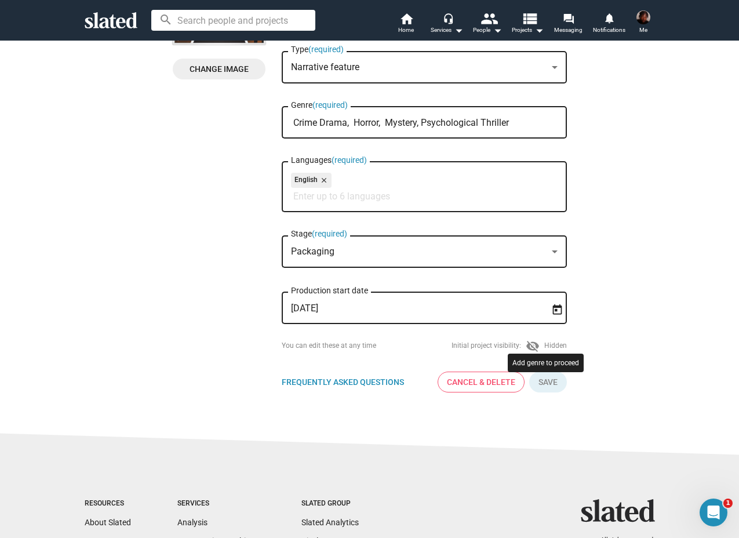
click at [552, 384] on button "Click here to validate form" at bounding box center [548, 382] width 38 height 21
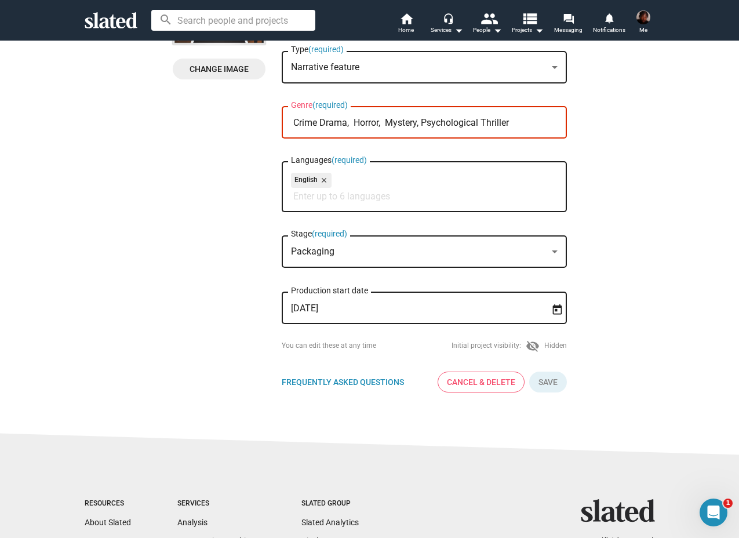
click at [552, 384] on button "Click here to validate form" at bounding box center [548, 382] width 38 height 21
click at [533, 345] on mat-icon "visibility_off" at bounding box center [533, 346] width 14 height 14
click at [536, 351] on mat-icon "visibility_off" at bounding box center [533, 346] width 14 height 14
click at [519, 343] on div "Initial project visibility: visibility_off Hidden" at bounding box center [509, 346] width 115 height 14
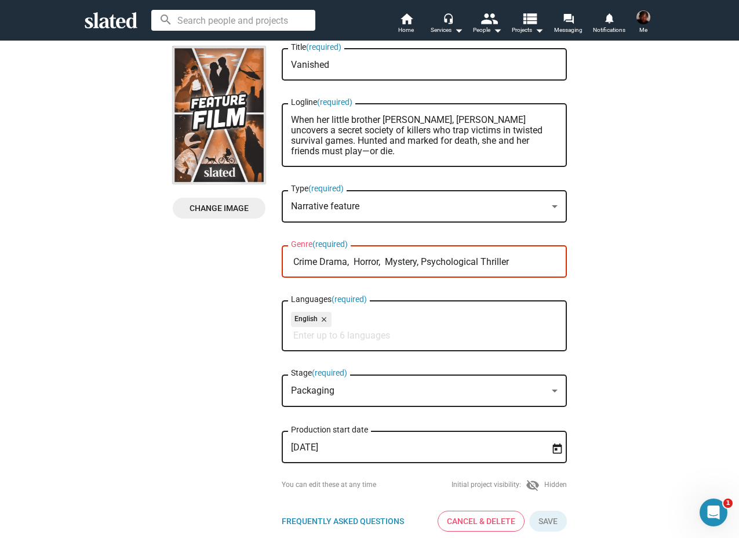
scroll to position [23, 0]
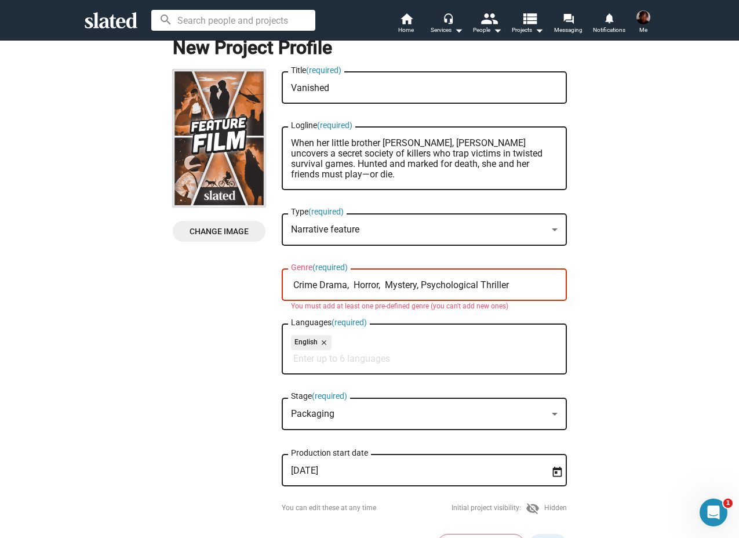
click at [526, 281] on input "Crime Drama, Horror, Mystery, Psychological Thriller" at bounding box center [426, 285] width 267 height 10
click at [330, 270] on div "Crime Drama, Horror, Mystery, Psychological Thriller Genre (required)" at bounding box center [424, 284] width 267 height 34
click at [330, 279] on div "Crime Drama, Horror, Mystery, Psychological Thriller Genre (required)" at bounding box center [424, 284] width 267 height 34
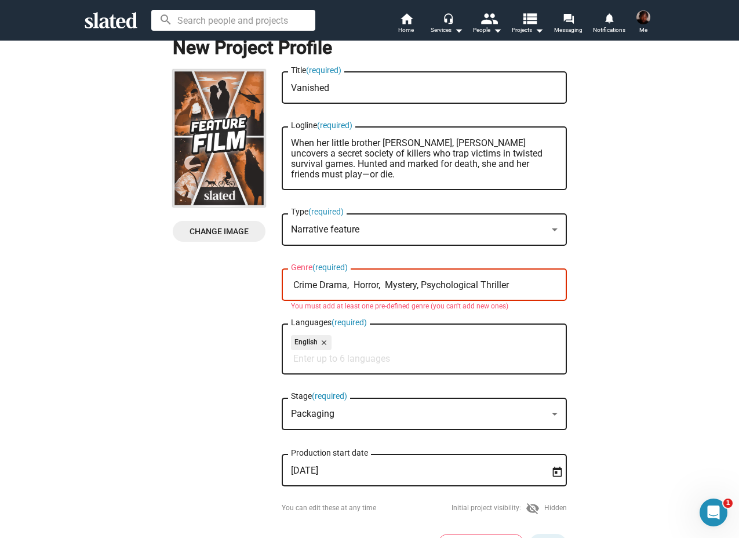
click at [343, 284] on input "Crime Drama, Horror, Mystery, Psychological Thriller" at bounding box center [426, 285] width 267 height 10
drag, startPoint x: 355, startPoint y: 287, endPoint x: 422, endPoint y: 286, distance: 66.1
click at [422, 286] on input "Crime Drama, Horror, Mystery, Psychological Thriller" at bounding box center [426, 285] width 267 height 10
click at [630, 319] on div "New Project Profile Change Image Change Image Vanished Title (required) When he…" at bounding box center [369, 290] width 753 height 547
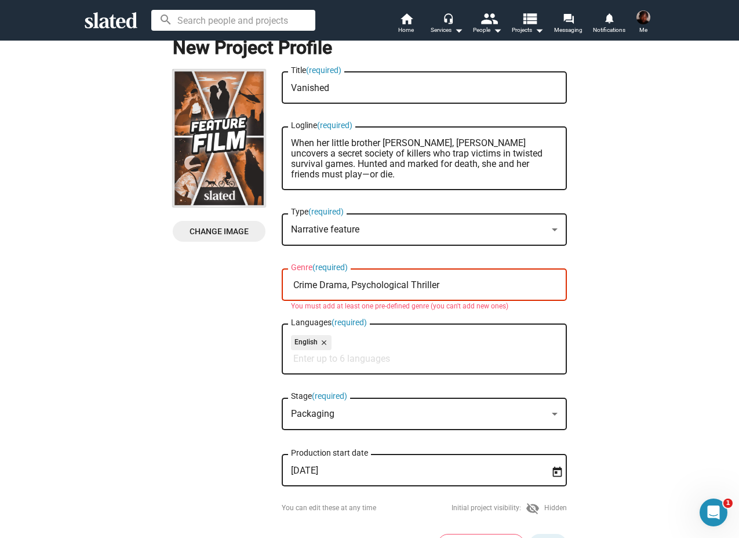
click at [350, 289] on input "Crime Drama, Psychological Thriller" at bounding box center [426, 285] width 267 height 10
click at [590, 340] on div "New Project Profile Change Image Change Image Vanished Title (required) When he…" at bounding box center [369, 290] width 753 height 547
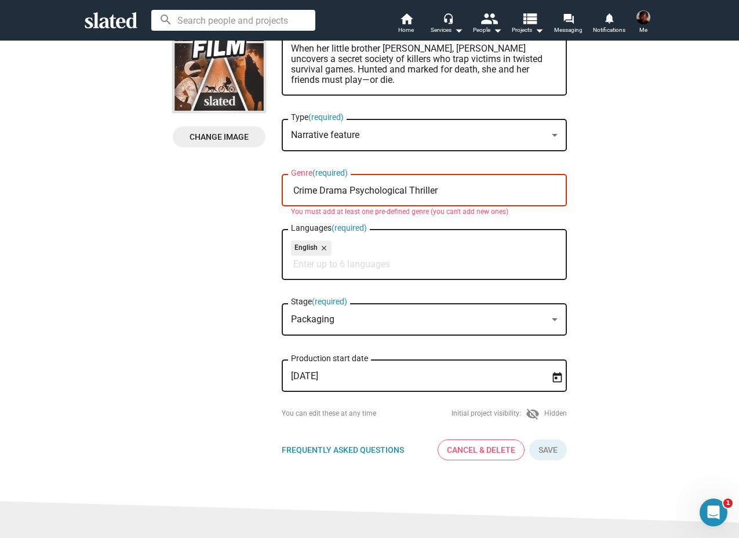
scroll to position [116, 0]
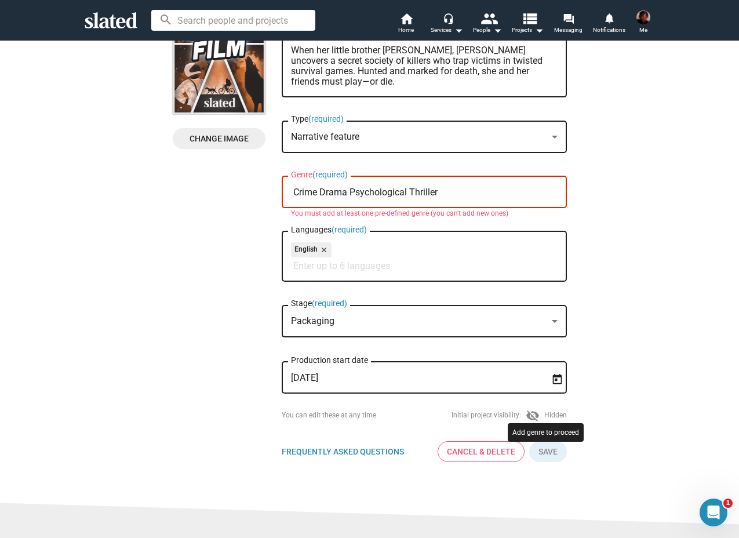
click at [546, 458] on button "Click here to validate form" at bounding box center [548, 451] width 38 height 21
click at [385, 212] on mat-error "You must add at least one pre-defined genre (you can't add new ones)" at bounding box center [424, 213] width 267 height 9
click at [339, 224] on div "Vanished Title (required) When her little brother vanishes, Jasmine uncovers a …" at bounding box center [424, 224] width 285 height 495
click at [339, 218] on mat-error "You must add at least one pre-defined genre (you can't add new ones)" at bounding box center [424, 213] width 267 height 9
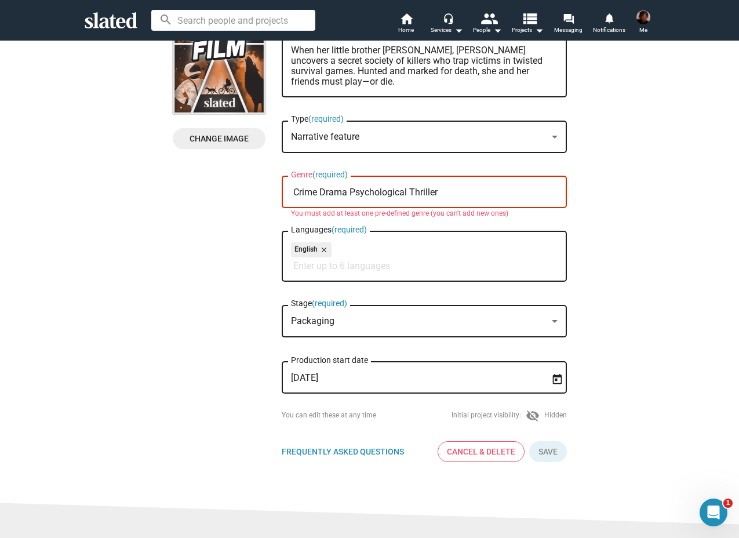
click at [339, 218] on mat-error "You must add at least one pre-defined genre (you can't add new ones)" at bounding box center [424, 213] width 267 height 9
click at [421, 213] on mat-error "You must add at least one pre-defined genre (you can't add new ones)" at bounding box center [424, 213] width 267 height 9
click at [366, 199] on div "Crime Drama Psychological Thriller Genre (required)" at bounding box center [424, 191] width 267 height 34
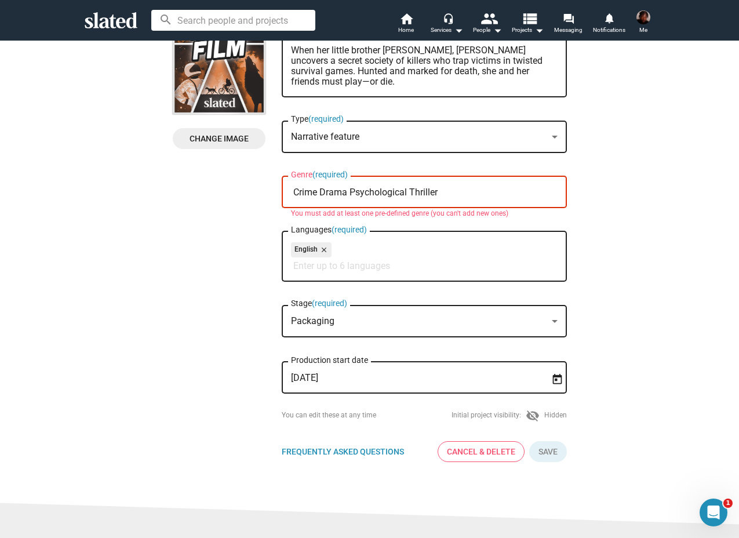
drag, startPoint x: 349, startPoint y: 196, endPoint x: 477, endPoint y: 199, distance: 127.6
click at [477, 199] on div "Crime Drama Psychological Thriller Genre (required)" at bounding box center [424, 191] width 267 height 34
click at [462, 198] on input "Crime Drama" at bounding box center [426, 192] width 267 height 10
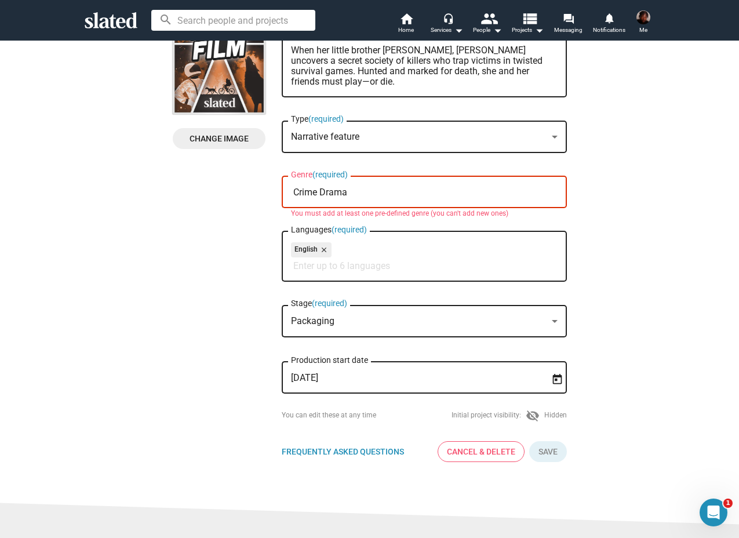
click at [340, 193] on input "Crime Drama" at bounding box center [426, 192] width 267 height 10
type input "Crime"
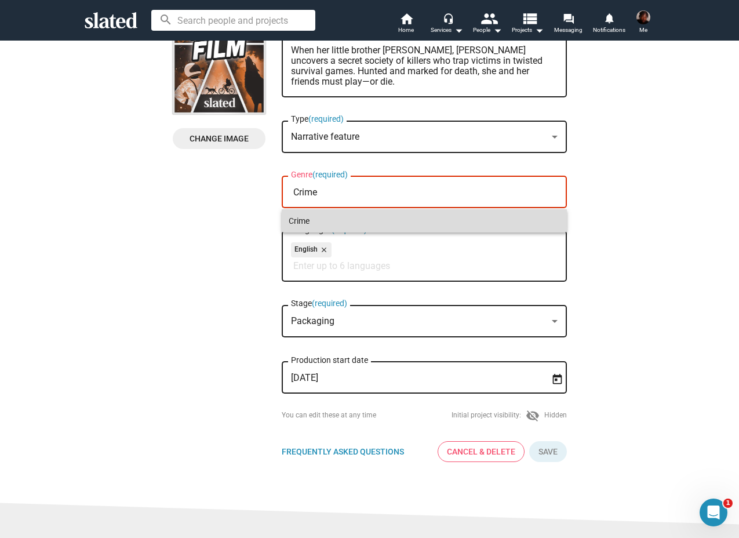
click at [330, 217] on span "Crime" at bounding box center [424, 220] width 271 height 23
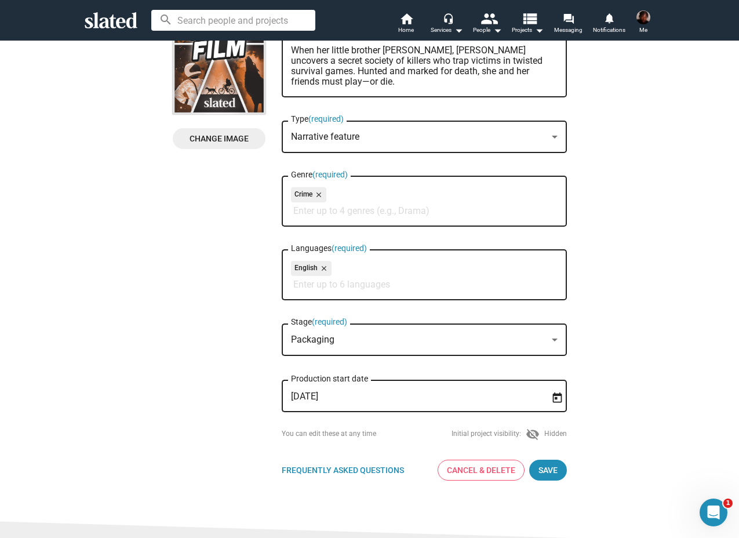
click at [334, 214] on input "Genre (required)" at bounding box center [426, 211] width 267 height 10
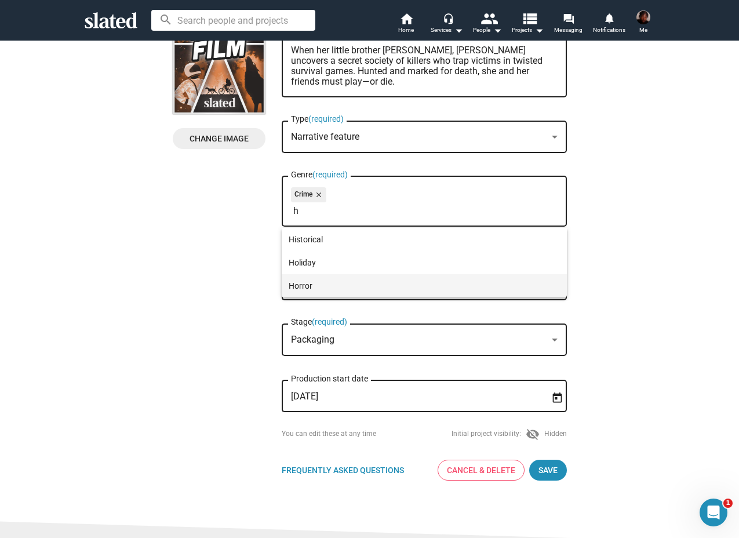
type input "h"
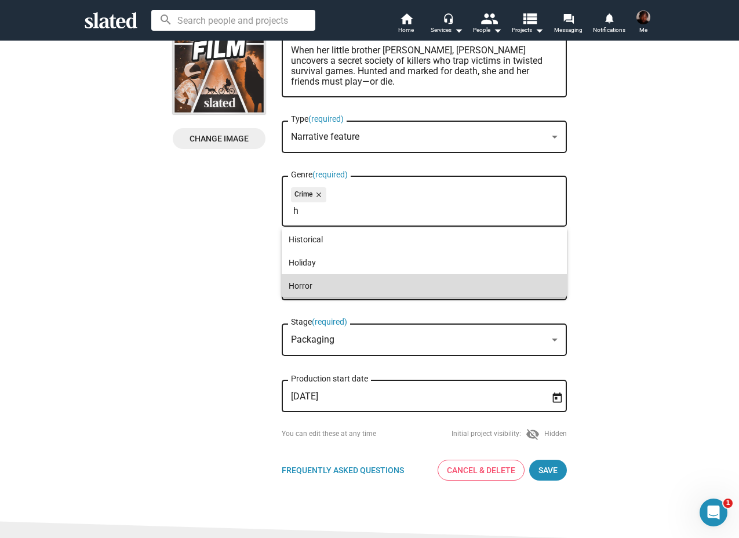
click at [307, 284] on span "Horror" at bounding box center [424, 285] width 271 height 23
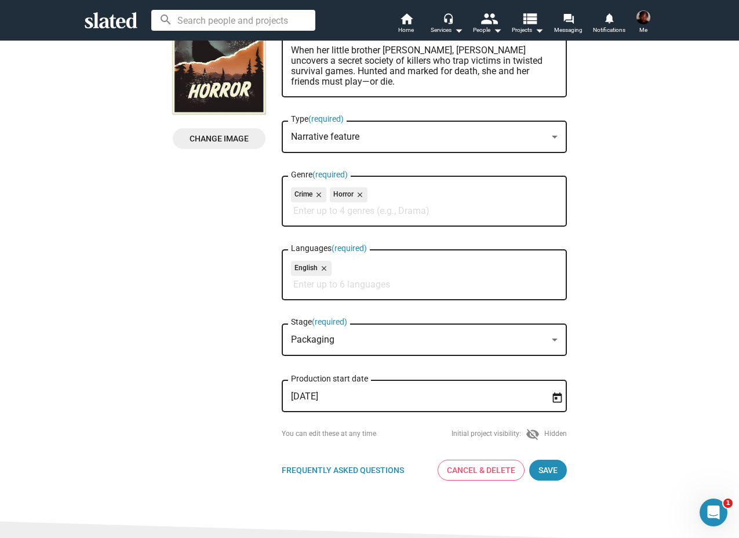
type input "p"
click at [360, 192] on mat-icon "close" at bounding box center [359, 195] width 10 height 10
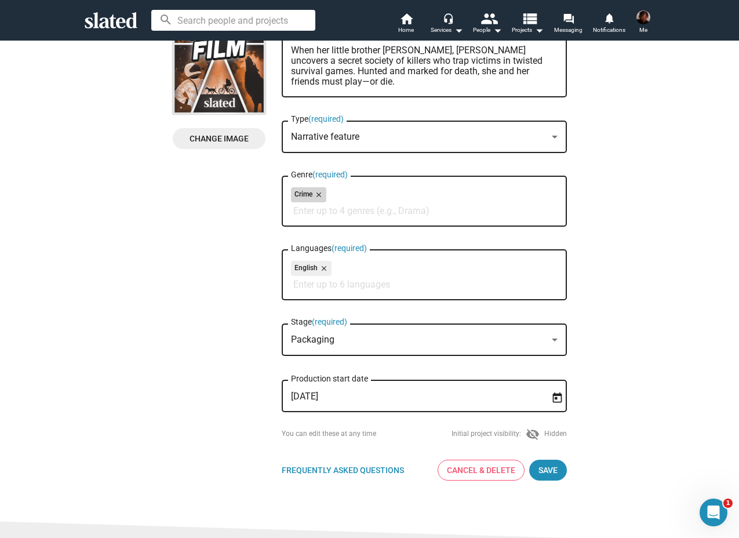
click at [322, 196] on mat-icon "close" at bounding box center [318, 195] width 10 height 10
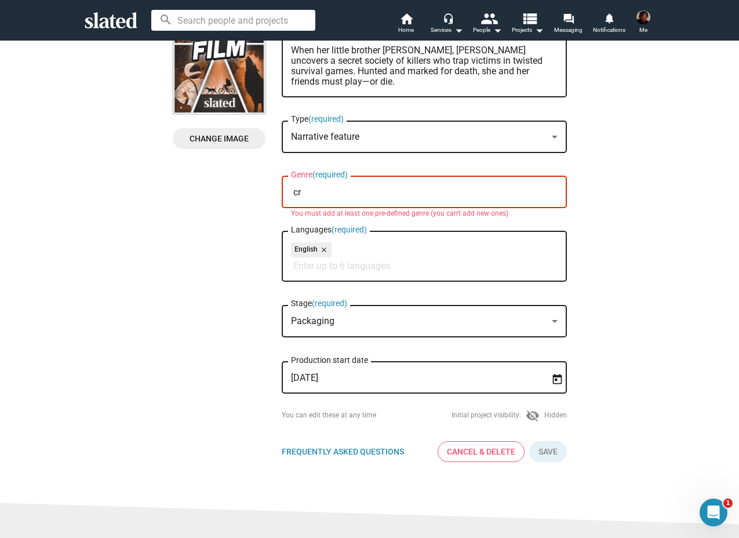
type input "c"
type input "d"
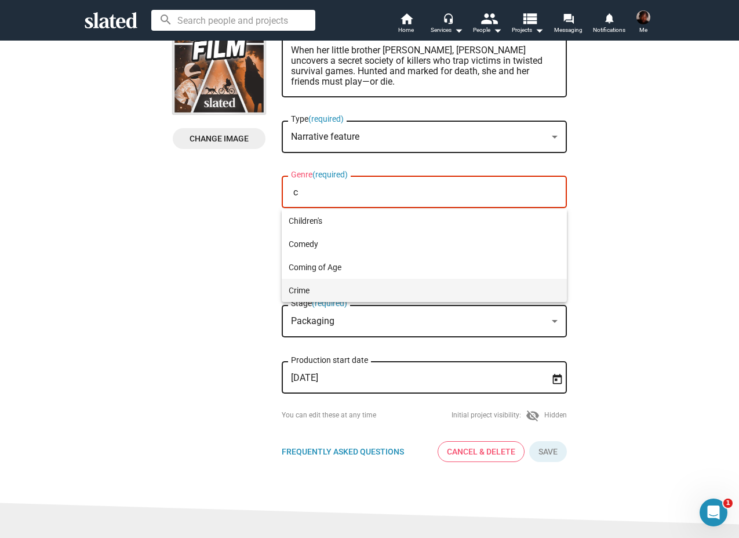
type input "c"
click at [310, 288] on span "Crime" at bounding box center [424, 290] width 271 height 23
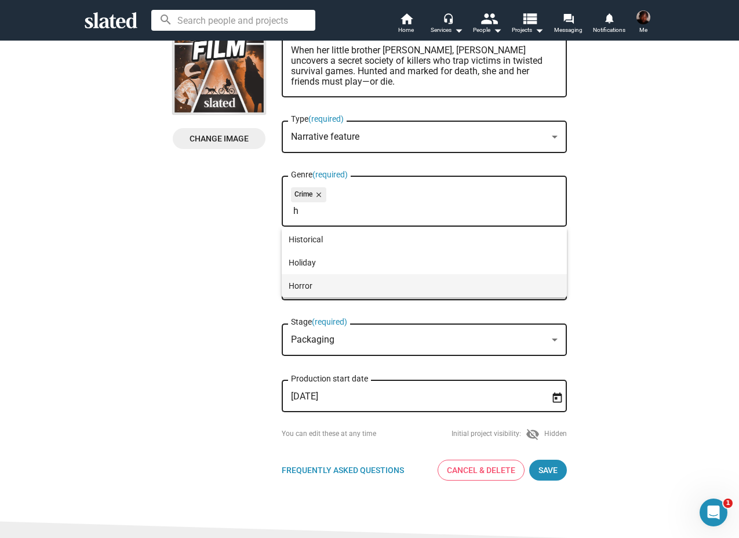
type input "h"
click at [343, 289] on span "Horror" at bounding box center [424, 285] width 271 height 23
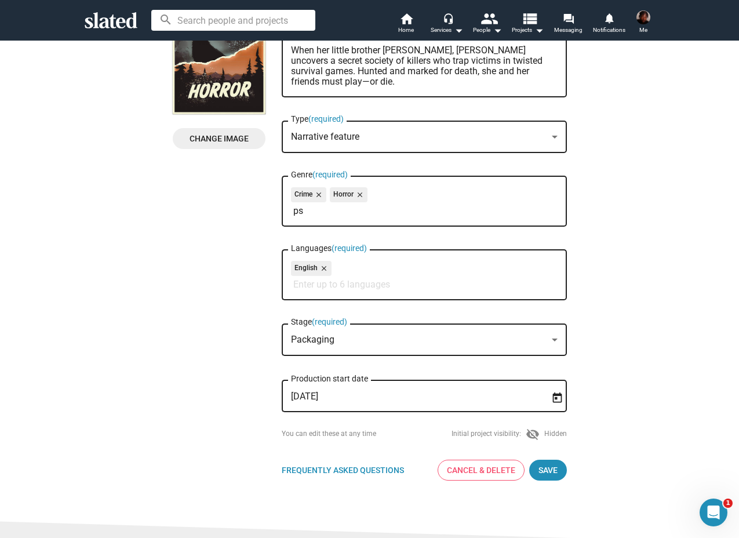
type input "p"
type input "d"
click at [403, 237] on span "Drama" at bounding box center [424, 239] width 271 height 23
type input "t"
type input "q"
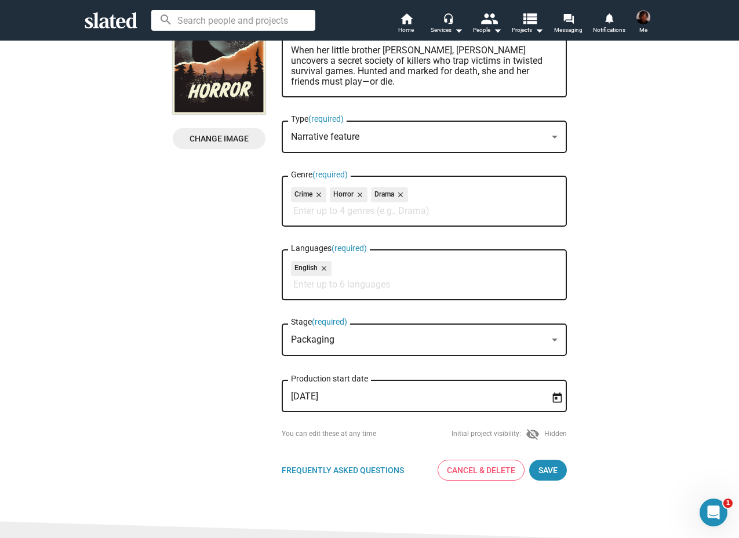
type input "p"
type input "l"
type input "o"
type input "i"
type input "u"
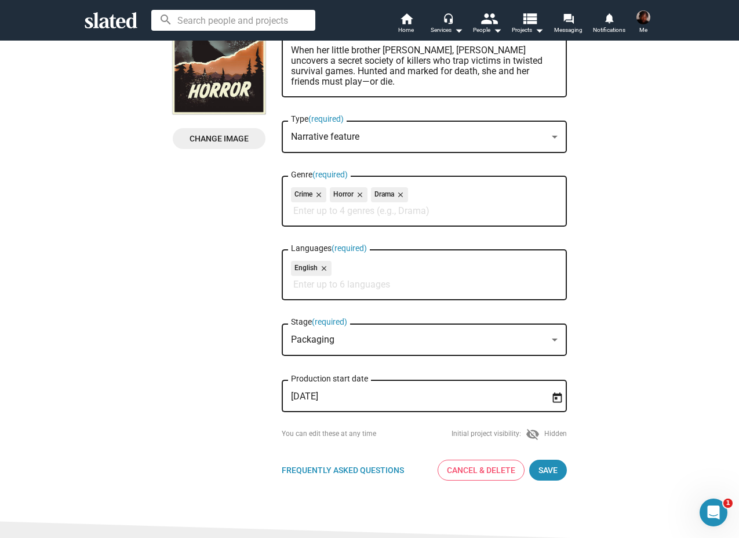
type input "y"
type input "t"
type input "r"
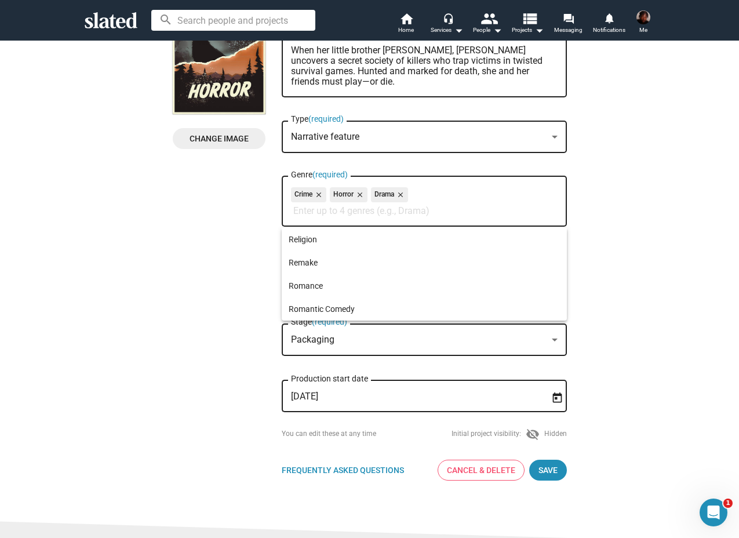
type input "e"
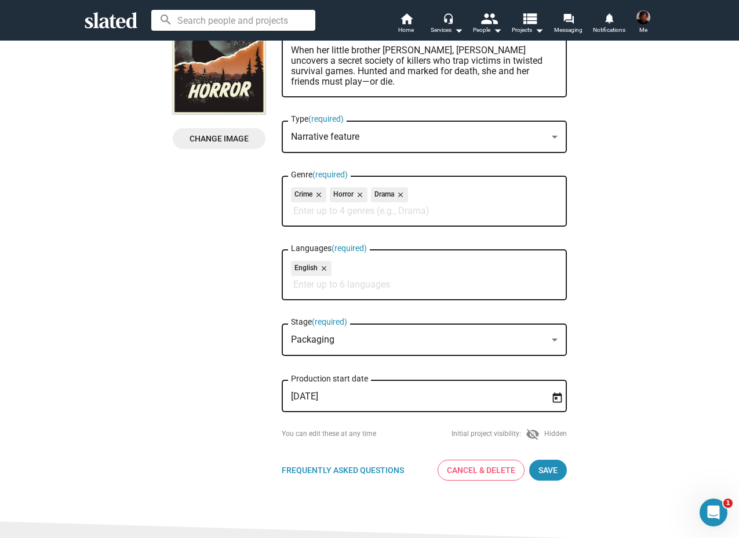
type input "w"
type input "s"
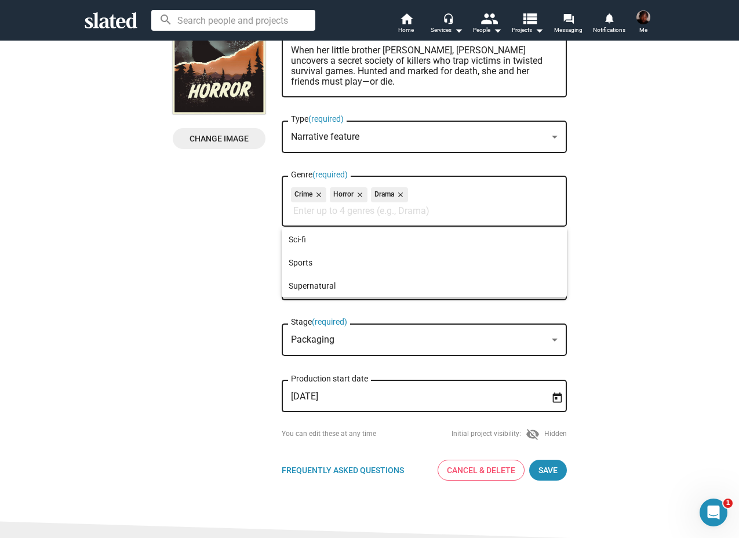
type input "d"
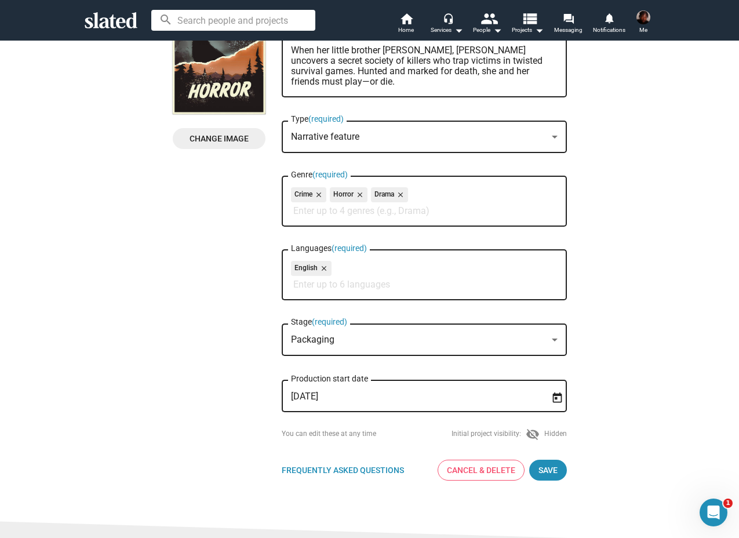
type input "f"
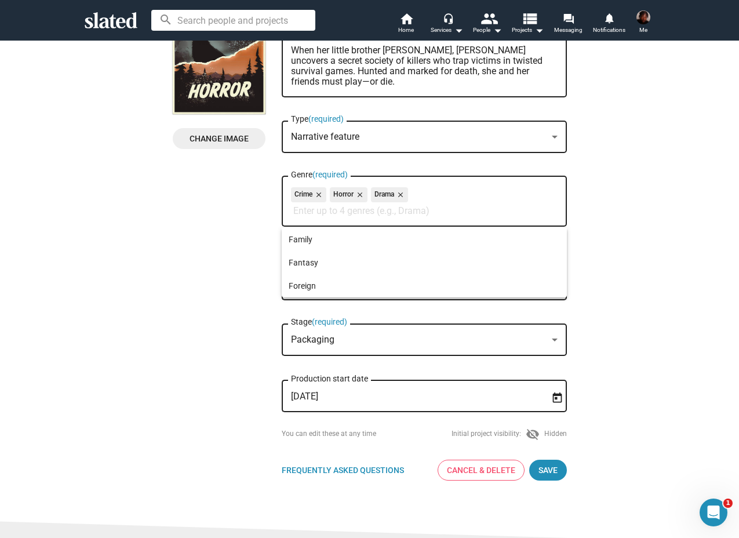
type input "g"
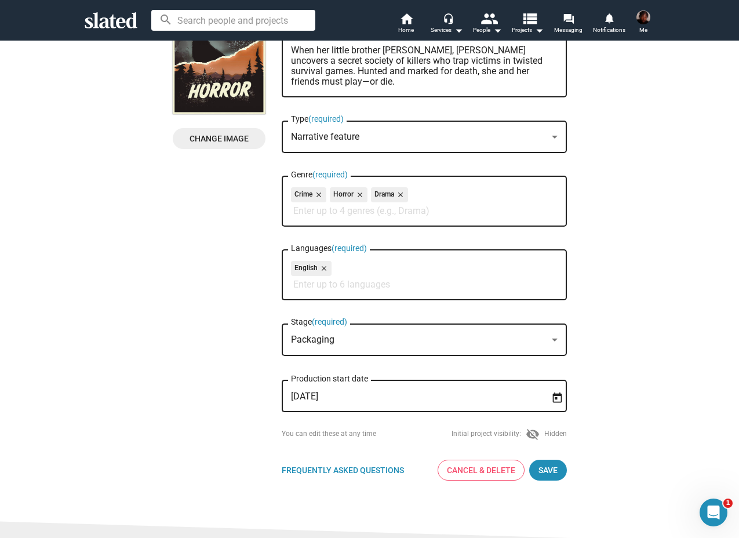
type input "h"
type input "j"
type input "k"
type input "l"
type input "z"
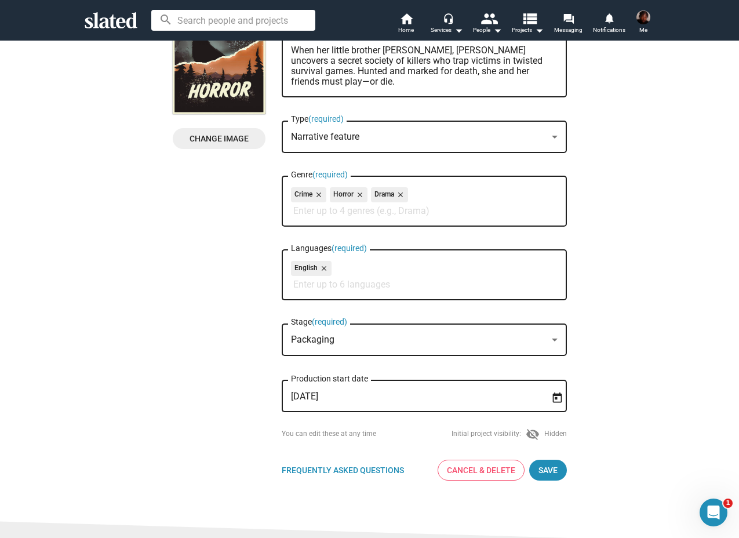
type input "x"
type input "c"
click at [354, 207] on input "Genre (required)" at bounding box center [426, 211] width 267 height 10
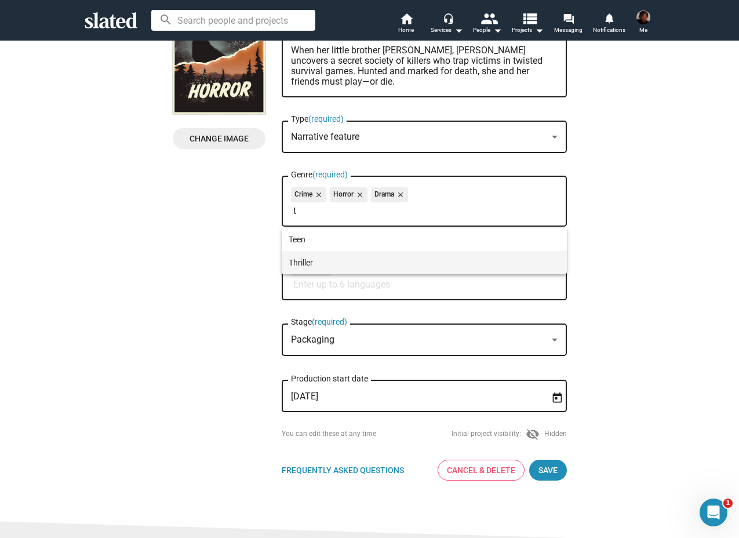
type input "t"
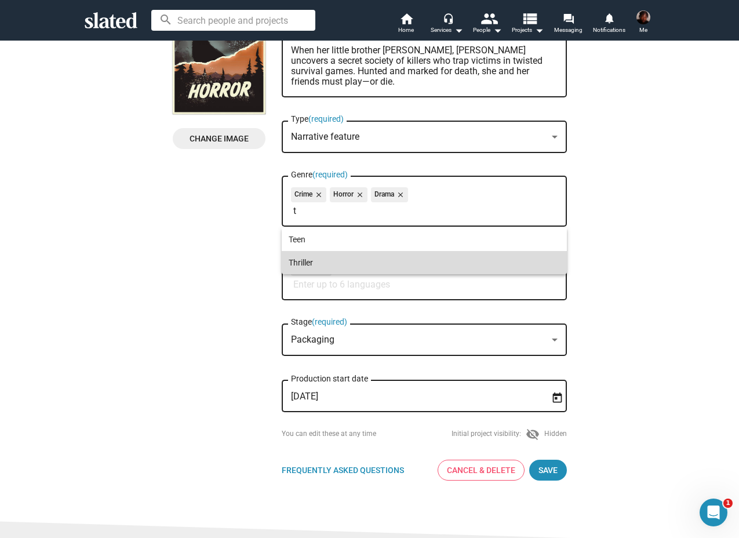
click at [326, 259] on span "Thriller" at bounding box center [424, 262] width 271 height 23
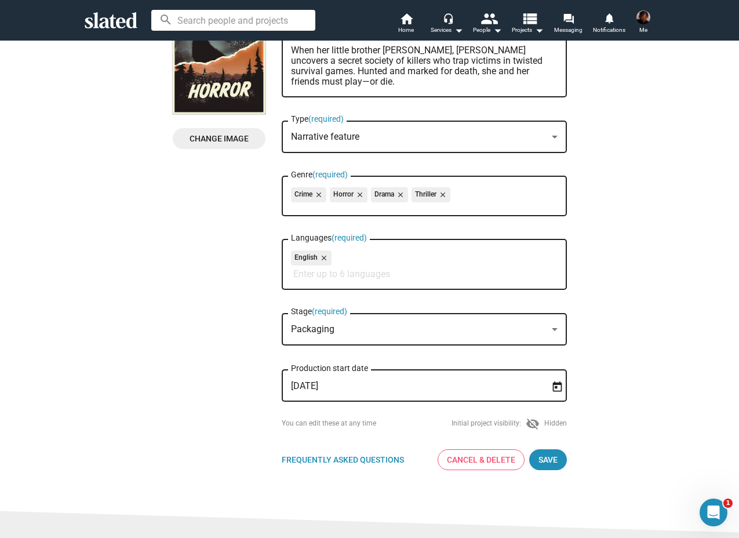
click at [662, 329] on div "New Project Profile Change Image Change Image Vanished Title (required) When he…" at bounding box center [369, 202] width 753 height 556
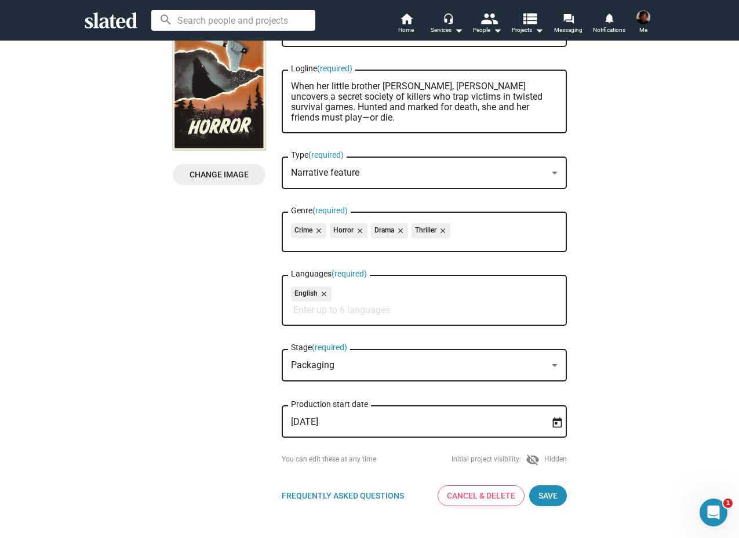
scroll to position [116, 0]
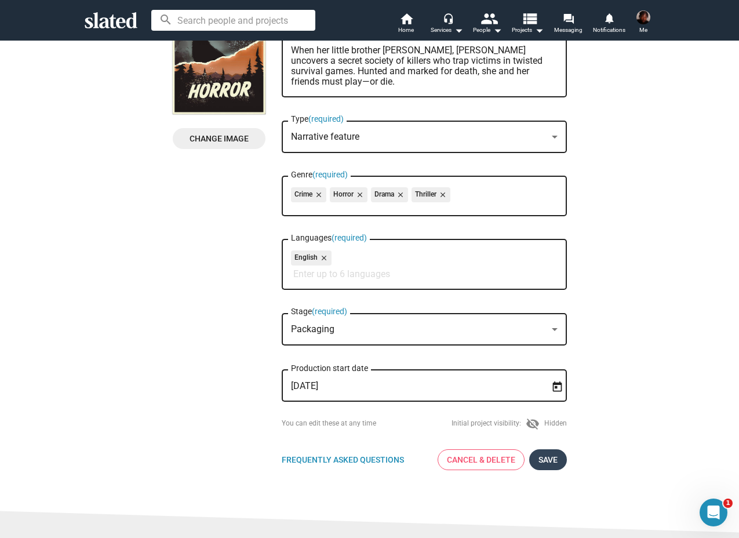
click at [554, 464] on span "Save" at bounding box center [548, 459] width 19 height 21
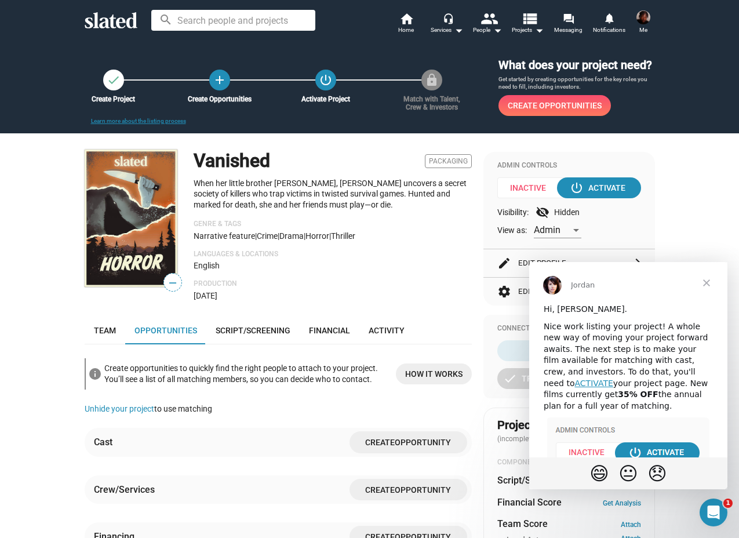
click at [408, 252] on p "Languages & Locations" at bounding box center [333, 254] width 278 height 9
click at [693, 377] on div "Nice work listing your project! A whole new way of moving your project forward …" at bounding box center [628, 366] width 169 height 91
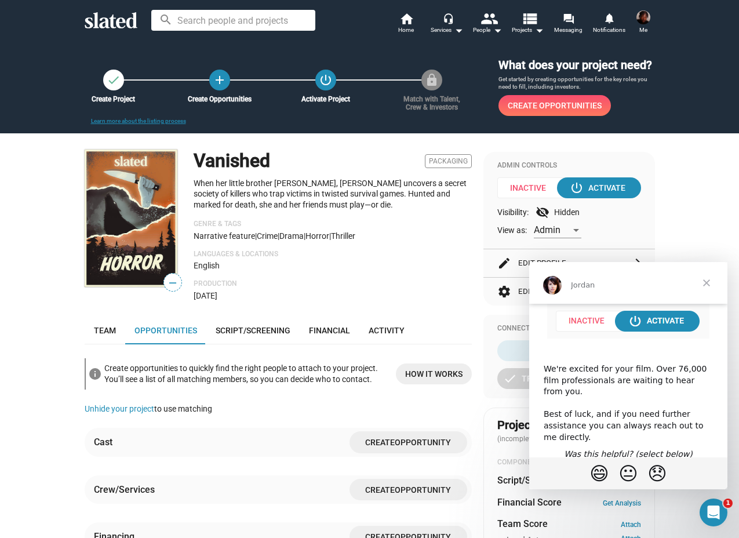
scroll to position [133, 0]
click at [708, 248] on div "check Create Project add Create Opportunities power_settings_new Activate Proje…" at bounding box center [369, 509] width 739 height 938
click at [549, 184] on span "Inactive" at bounding box center [533, 187] width 70 height 21
click at [571, 184] on mat-icon "power_settings_new" at bounding box center [577, 188] width 14 height 14
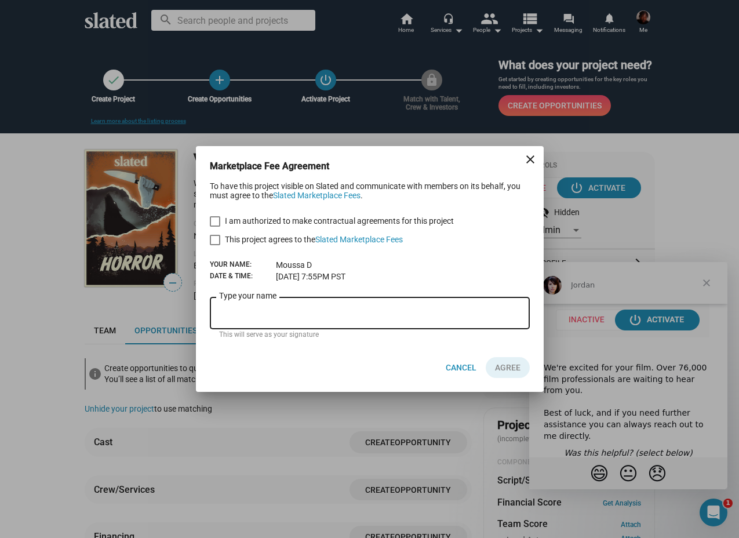
click at [566, 155] on div "Marketplace Fee Agreement close To have this project visible on Slated and comm…" at bounding box center [369, 269] width 739 height 538
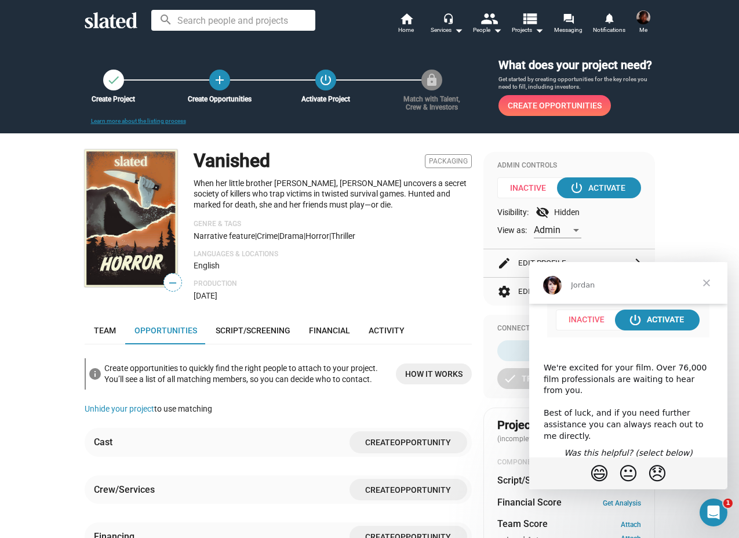
click at [566, 155] on div "Admin Controls Inactive power_settings_new Activate Visibility: visibility_off …" at bounding box center [570, 200] width 172 height 97
click at [521, 190] on span "Inactive" at bounding box center [533, 187] width 70 height 21
click at [689, 239] on div "check Create Project add Create Opportunities power_settings_new Activate Proje…" at bounding box center [369, 509] width 739 height 938
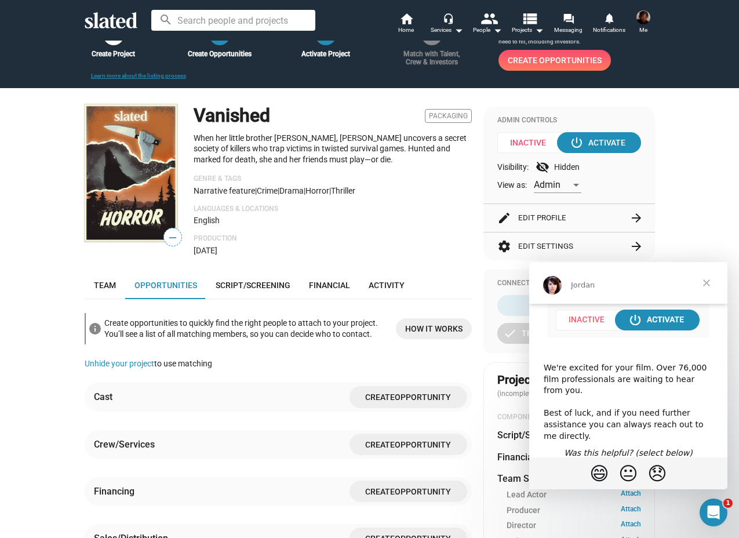
scroll to position [46, 0]
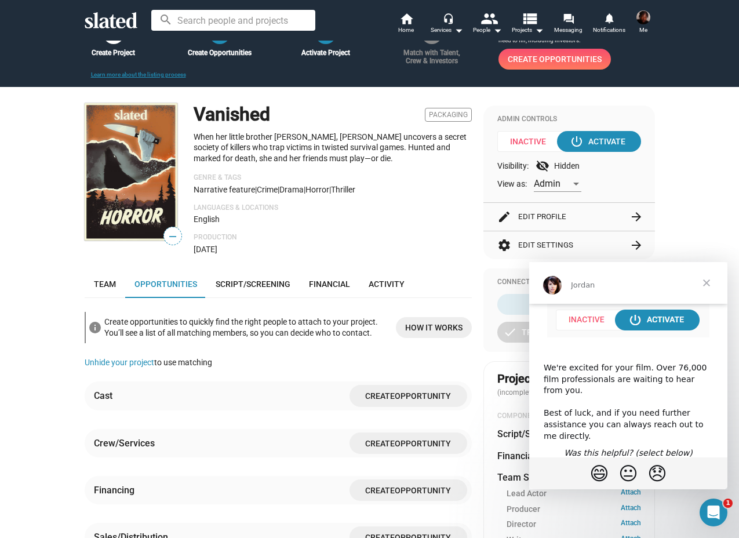
click at [563, 164] on div "Visibility: visibility_off Hidden" at bounding box center [570, 166] width 144 height 14
click at [550, 164] on div "Visibility: visibility_off Hidden" at bounding box center [570, 166] width 144 height 14
click at [573, 178] on div "Admin" at bounding box center [558, 180] width 48 height 24
click at [614, 175] on div at bounding box center [369, 269] width 739 height 538
click at [390, 251] on div "Production Nov 24, 2025" at bounding box center [333, 243] width 278 height 21
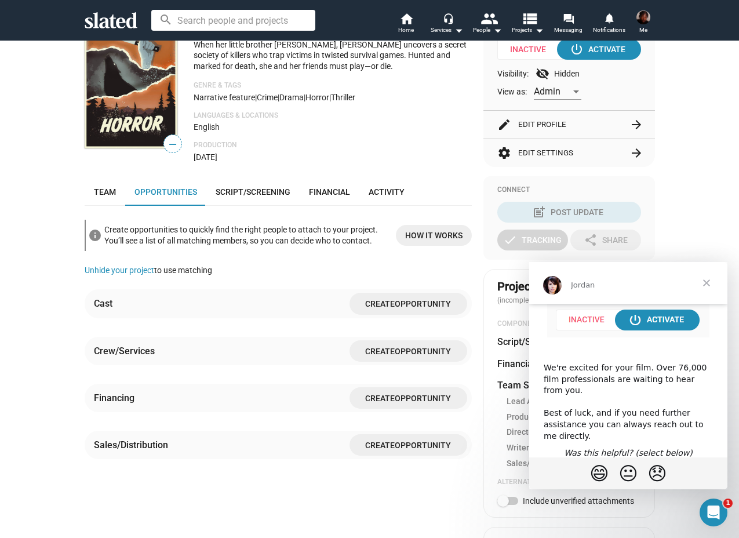
scroll to position [116, 0]
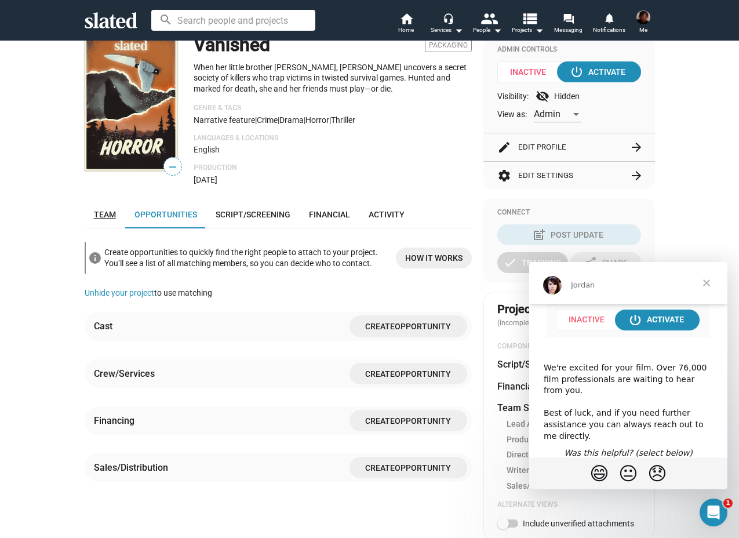
click at [108, 215] on span "Team" at bounding box center [105, 214] width 22 height 9
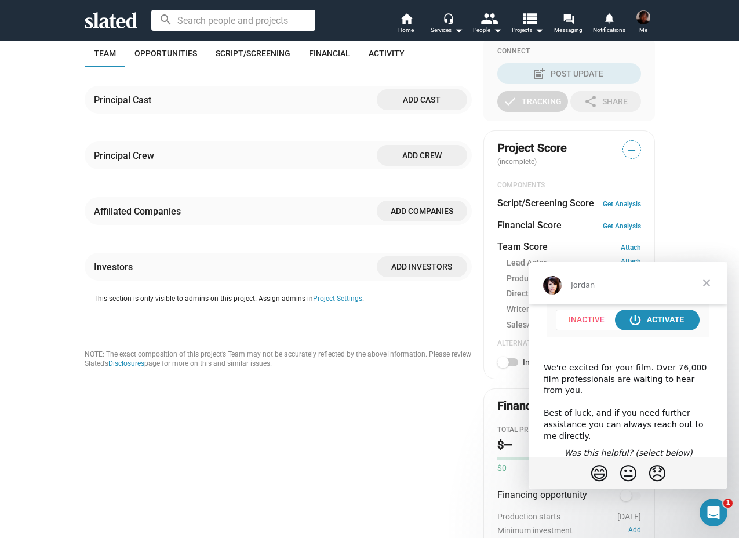
scroll to position [278, 0]
click at [255, 133] on div at bounding box center [278, 134] width 387 height 14
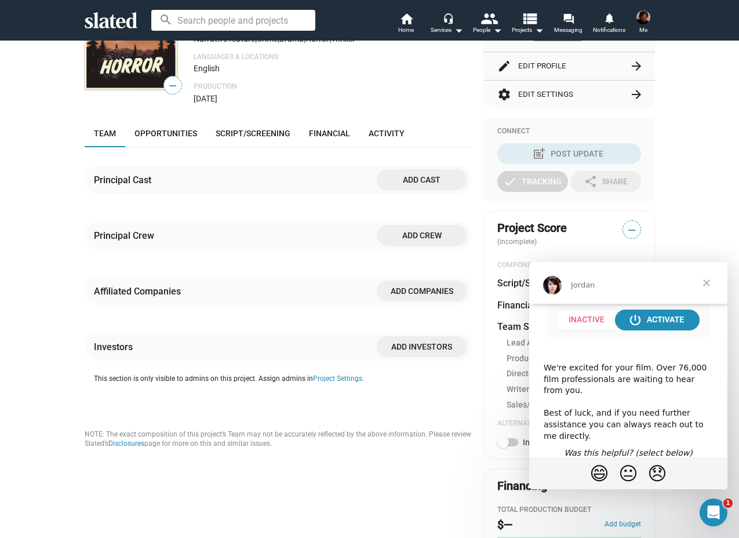
scroll to position [162, 0]
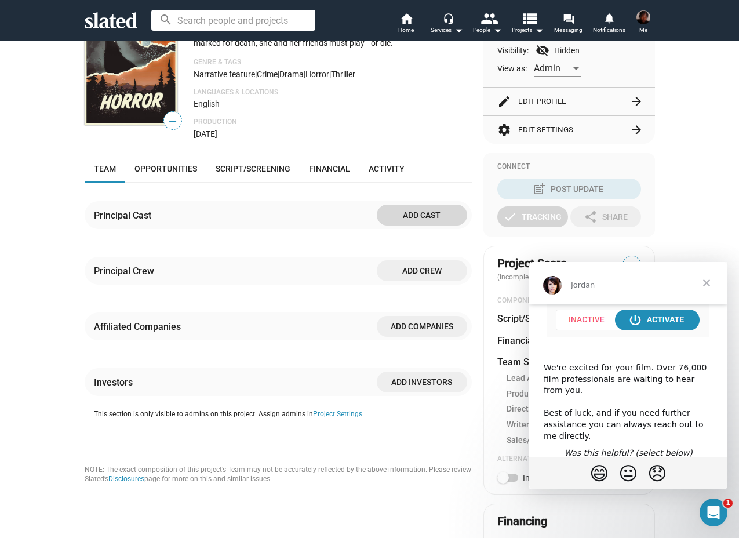
click at [431, 222] on span "Add cast" at bounding box center [422, 215] width 72 height 21
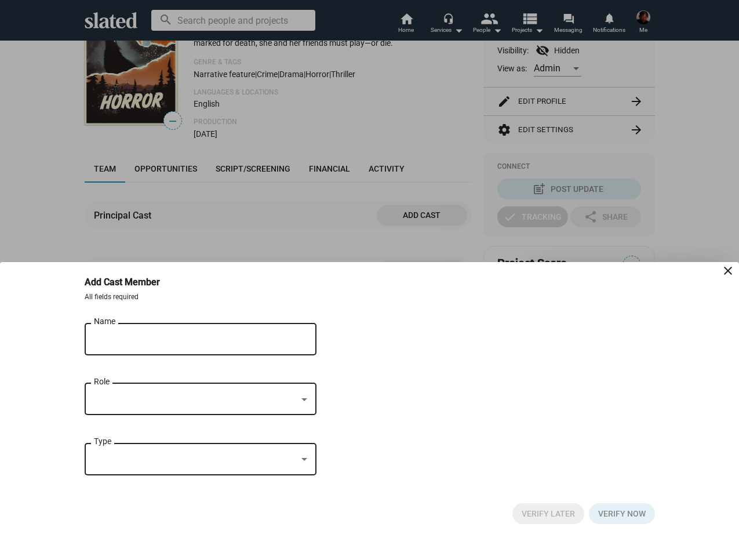
click at [356, 222] on div at bounding box center [369, 269] width 739 height 538
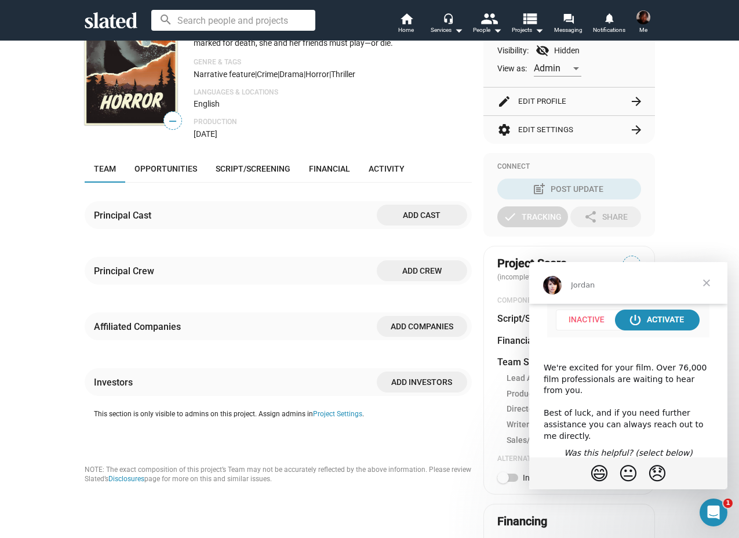
click at [288, 250] on div at bounding box center [278, 250] width 387 height 14
click at [236, 173] on span "Script/Screening" at bounding box center [253, 168] width 75 height 9
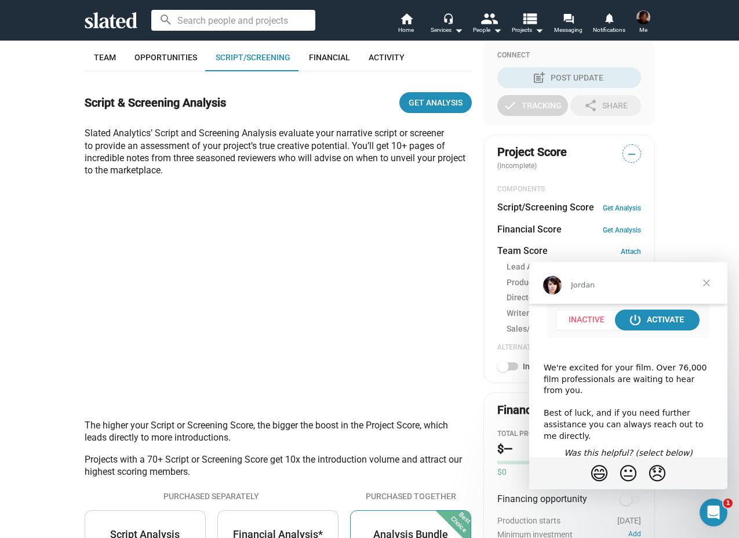
scroll to position [278, 0]
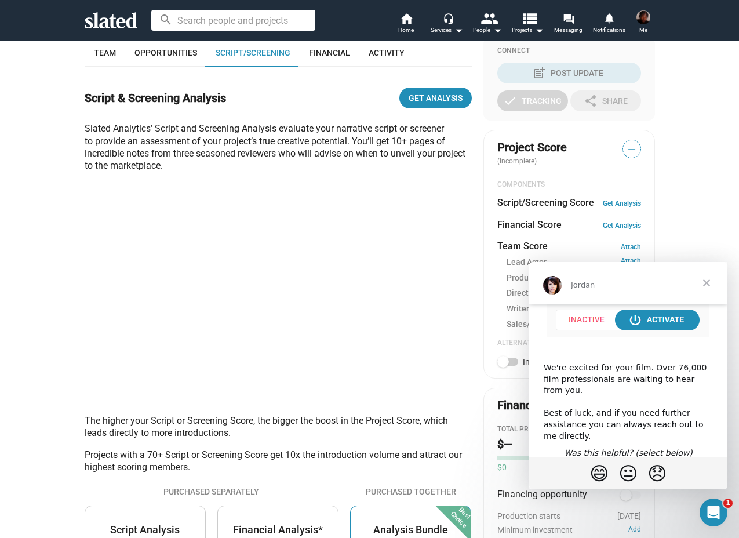
click at [44, 163] on div "check Create Project add Create Opportunities power_settings_new Activate Proje…" at bounding box center [369, 369] width 739 height 1214
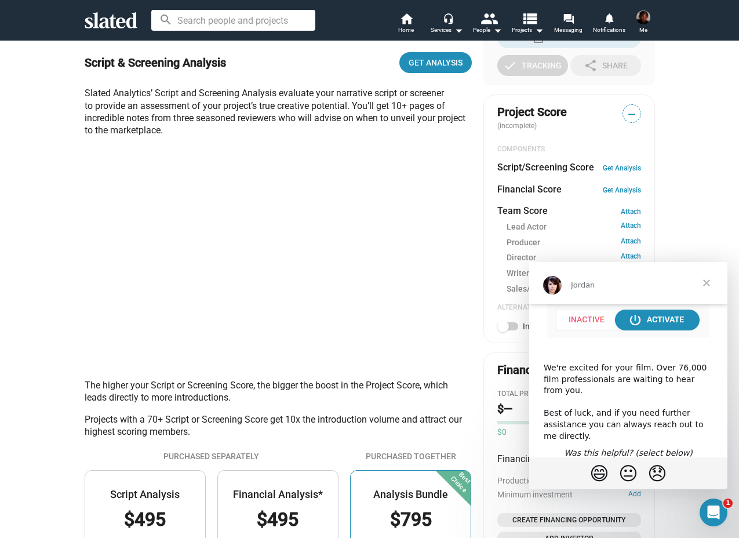
scroll to position [301, 0]
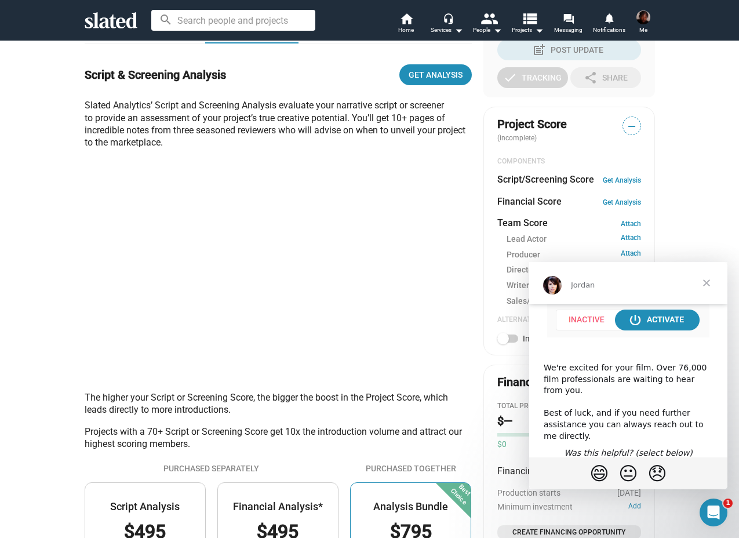
click at [477, 236] on div "— Vanished Packaging When her little brother vanishes, Jasmine uncovers a secre…" at bounding box center [370, 388] width 571 height 1074
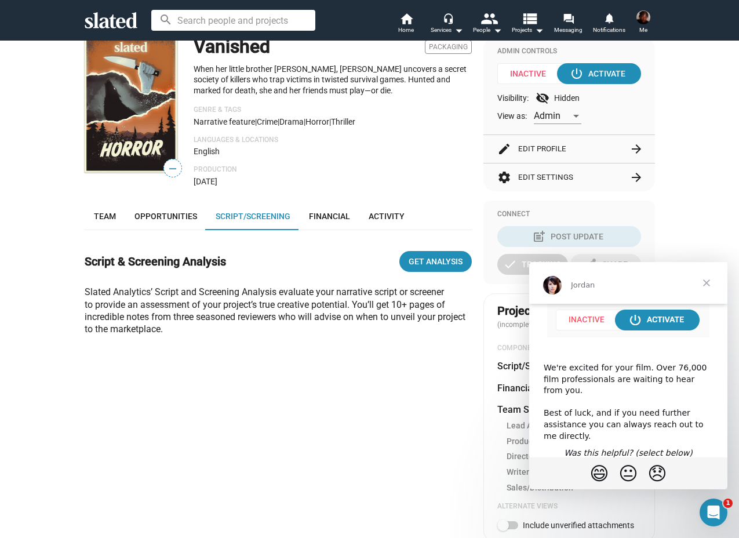
scroll to position [115, 0]
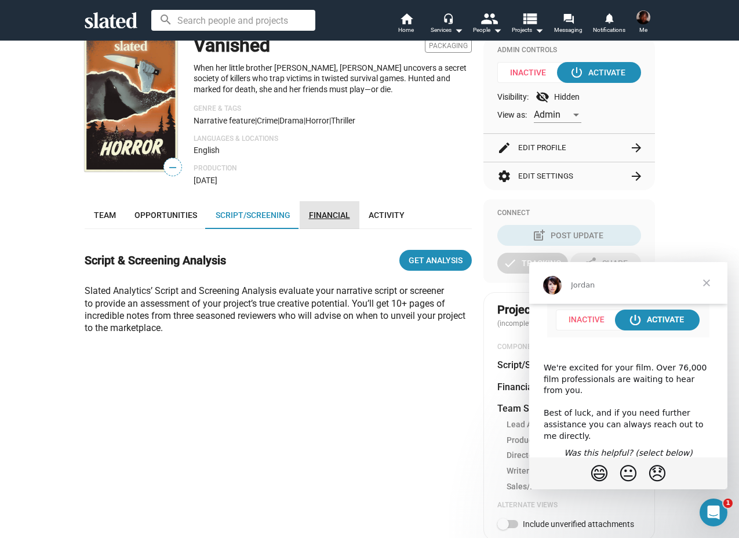
click at [332, 219] on span "Financial" at bounding box center [329, 214] width 41 height 9
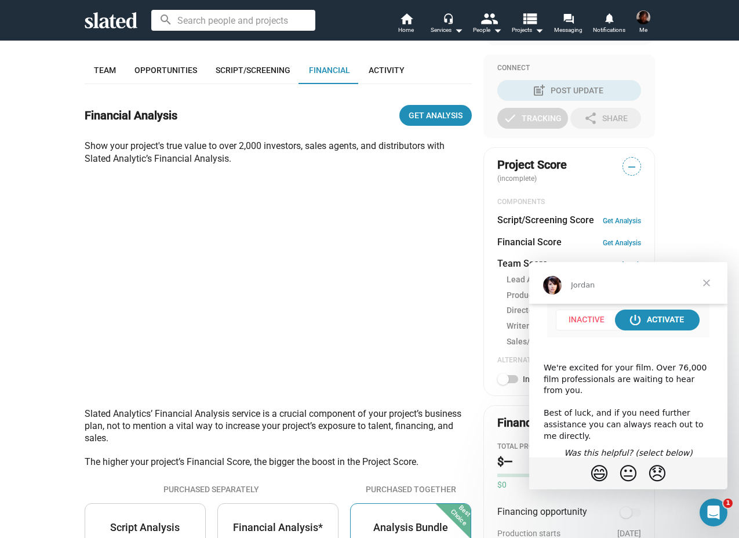
scroll to position [278, 0]
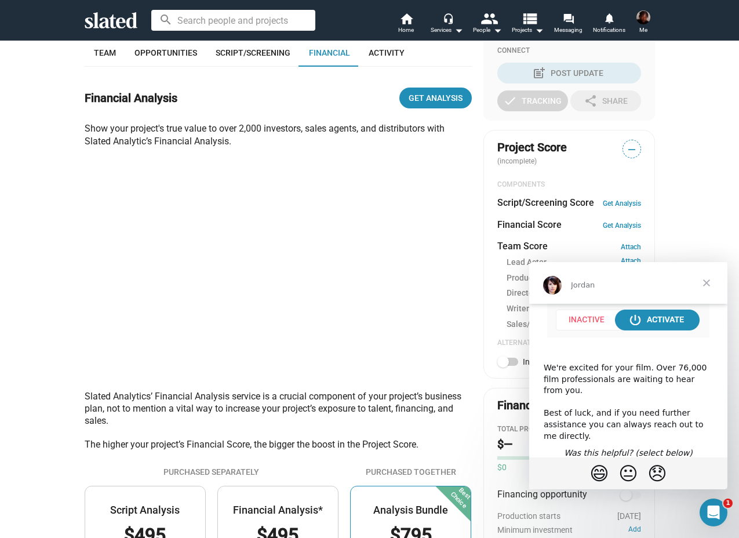
click at [688, 98] on div "check Create Project add Create Opportunities power_settings_new Activate Proje…" at bounding box center [369, 359] width 739 height 1195
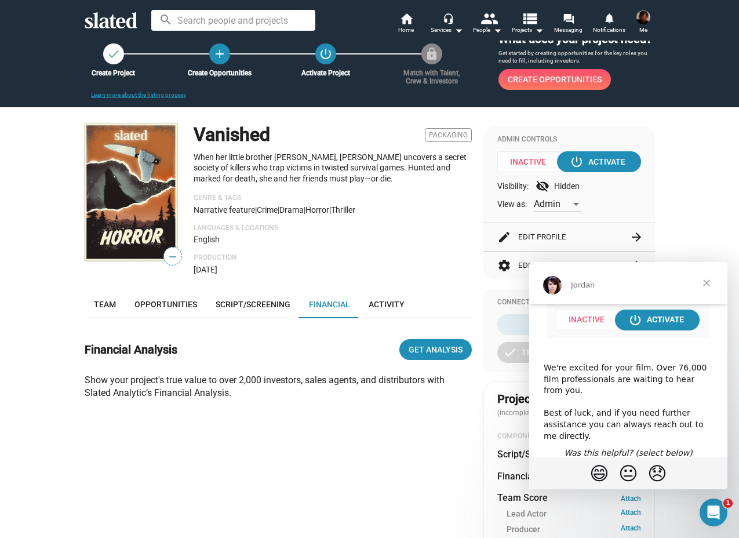
scroll to position [0, 0]
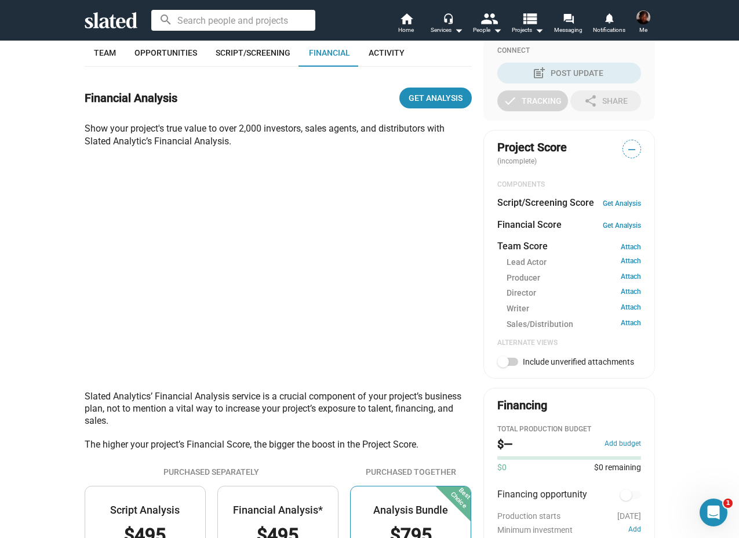
click at [261, 77] on div "financial Analysis Get Analysis Show your project's true value to over 2,000 in…" at bounding box center [278, 498] width 387 height 862
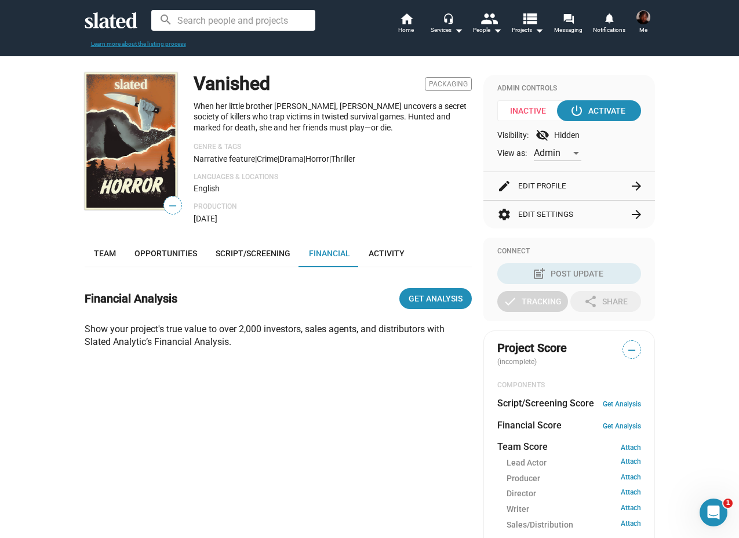
scroll to position [23, 0]
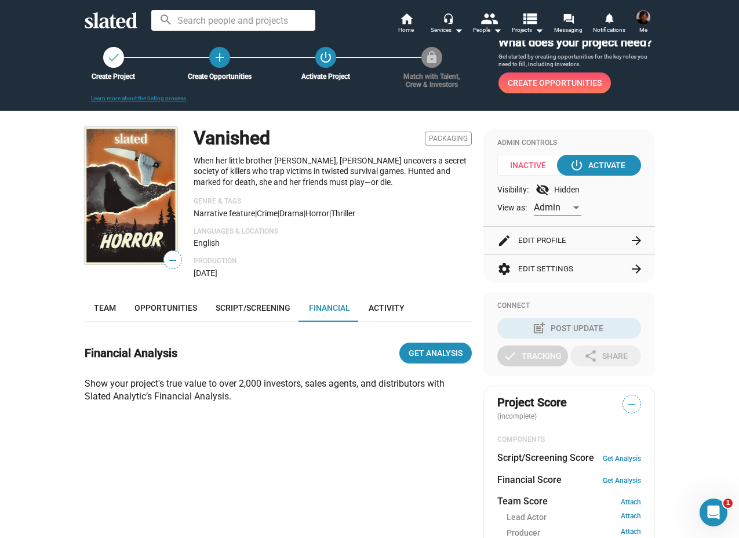
click at [235, 139] on h1 "Vanished" at bounding box center [232, 138] width 77 height 25
copy h1 "Vanished"
click at [239, 13] on input at bounding box center [233, 20] width 164 height 21
paste input "Vanished"
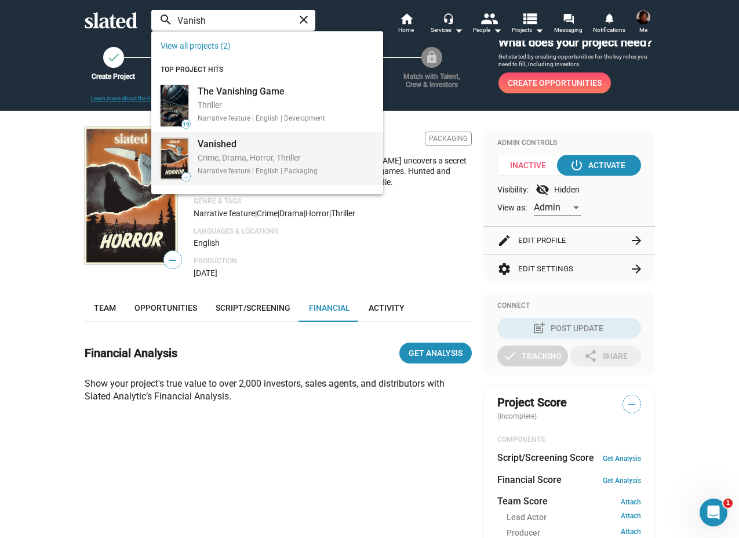
type input "Vanish"
click at [278, 159] on div "Crime, Drama, Horror, Thriller" at bounding box center [258, 159] width 120 height 12
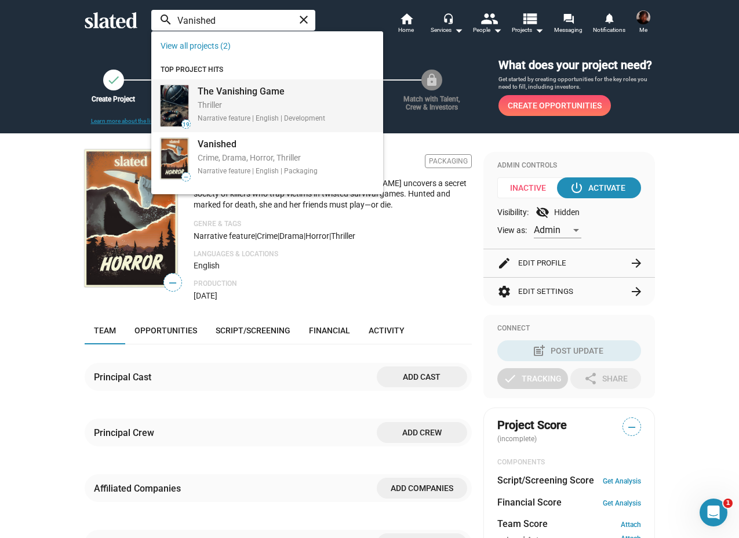
type input "Vanished"
click at [234, 90] on div "The Vanishing Game" at bounding box center [262, 91] width 128 height 12
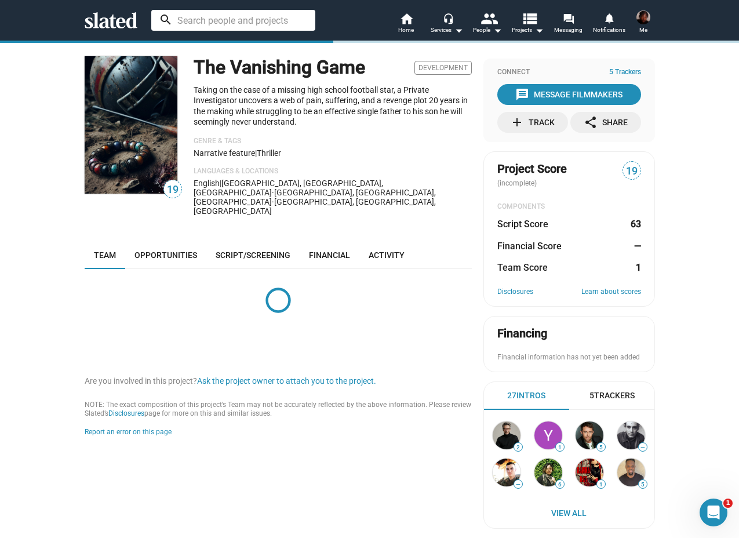
click at [272, 26] on input at bounding box center [233, 20] width 164 height 21
click at [271, 26] on input at bounding box center [233, 20] width 164 height 21
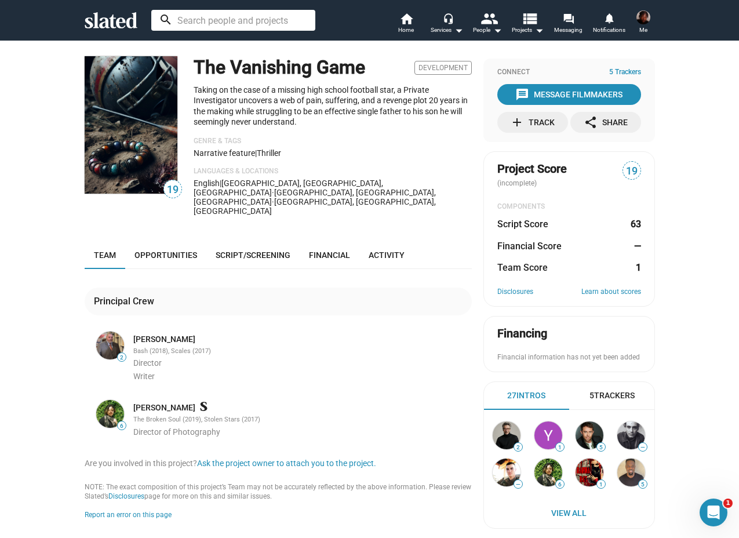
click at [271, 25] on input at bounding box center [233, 20] width 164 height 21
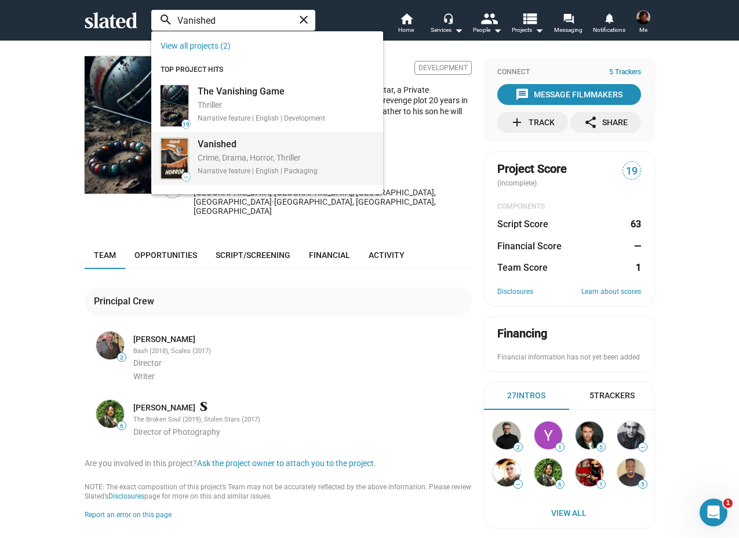
type input "Vanished"
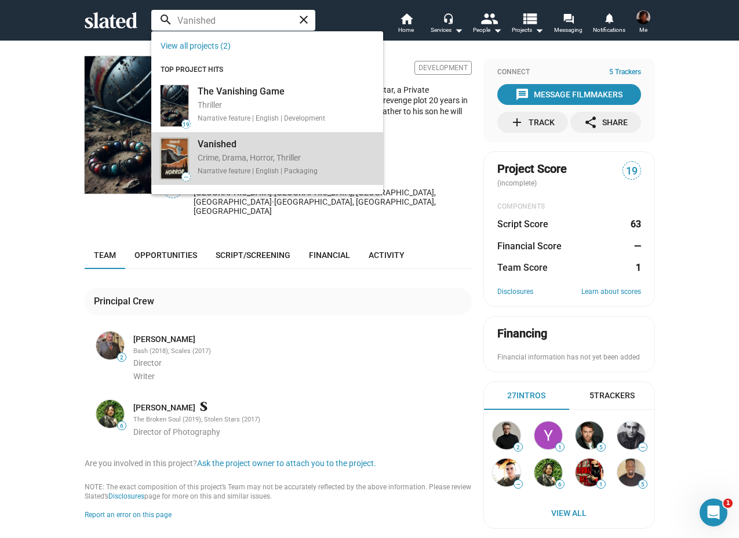
click at [253, 136] on div "Vanished Crime, Drama, Horror, Thriller Narrative feature | English | Packaging" at bounding box center [257, 156] width 132 height 41
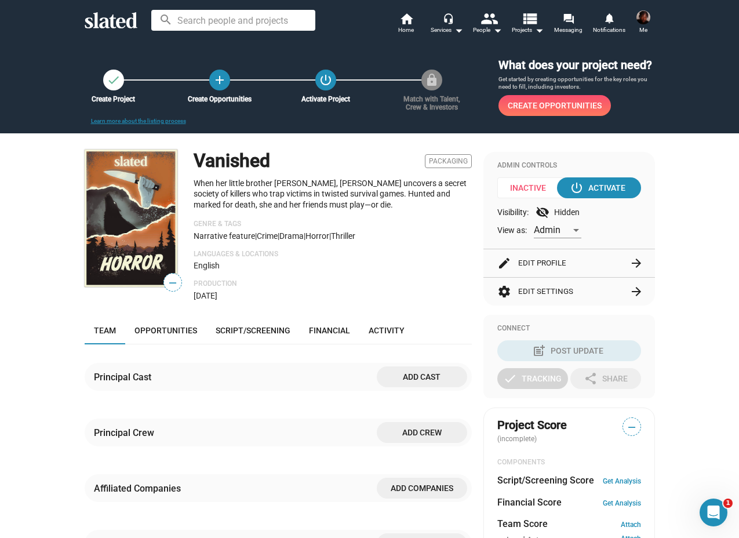
click at [579, 291] on button "settings Edit Settings arrow_forward" at bounding box center [570, 292] width 144 height 28
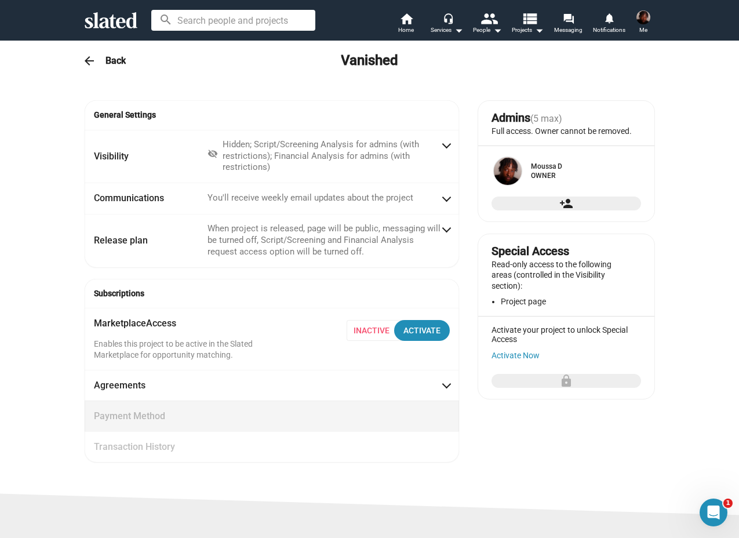
click at [229, 418] on span "Payment Method" at bounding box center [272, 416] width 356 height 12
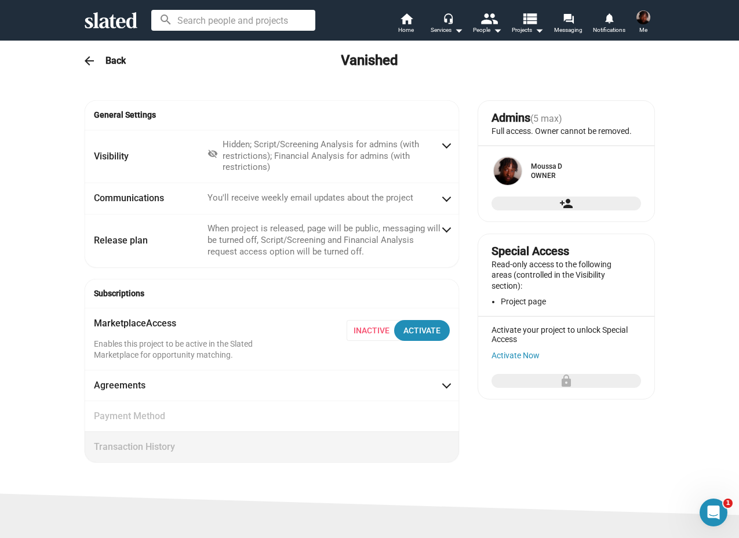
click at [230, 449] on span "Transaction History" at bounding box center [272, 447] width 356 height 12
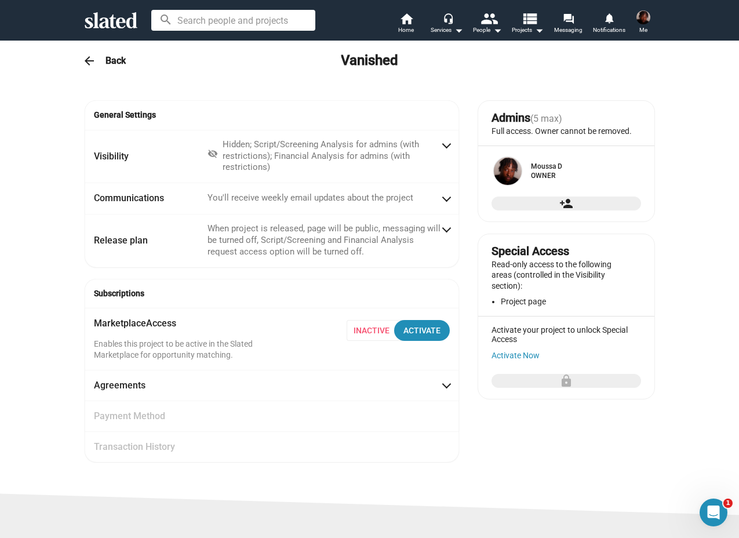
click at [371, 331] on span "Inactive" at bounding box center [376, 330] width 58 height 21
click at [411, 329] on div "Activate" at bounding box center [422, 330] width 37 height 21
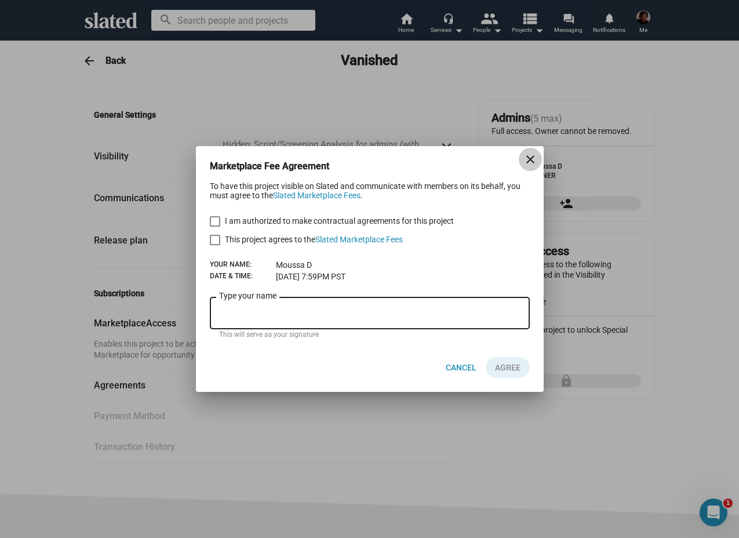
click at [527, 163] on mat-icon "close" at bounding box center [531, 160] width 14 height 14
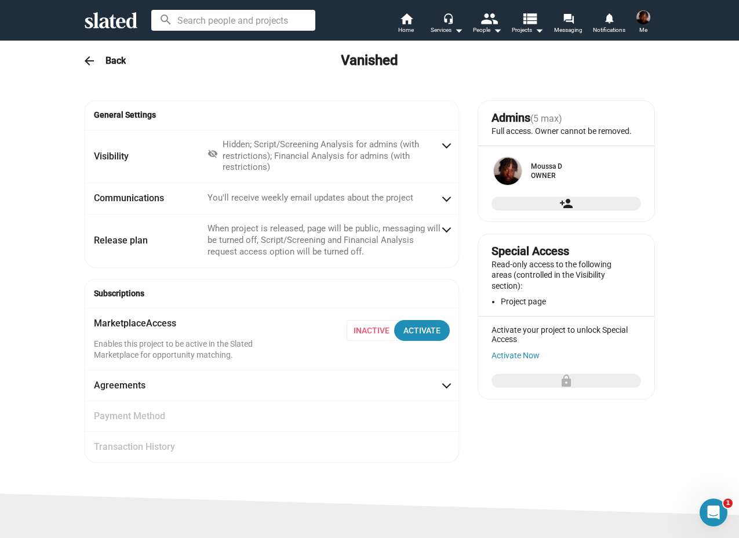
click at [565, 292] on p "Read-only access to the following areas (controlled in the Visibility section):" at bounding box center [562, 275] width 140 height 32
